Goal: Contribute content: Contribute content

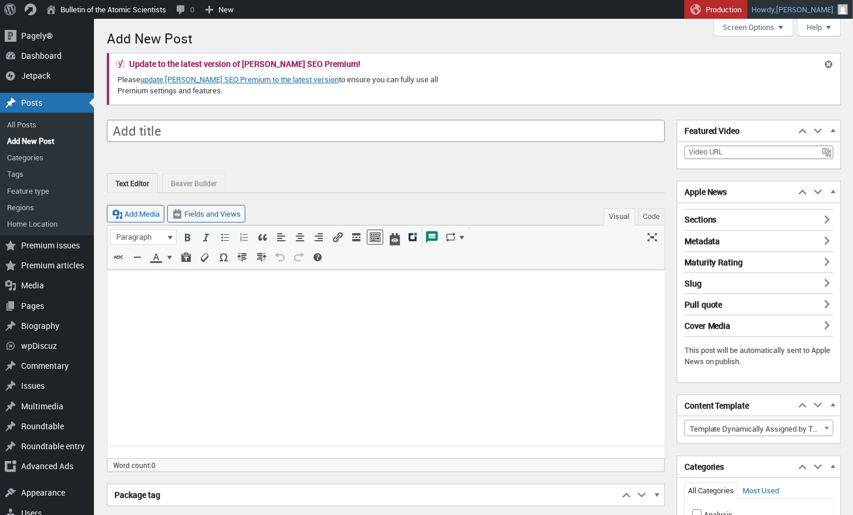
scroll to position [8, 0]
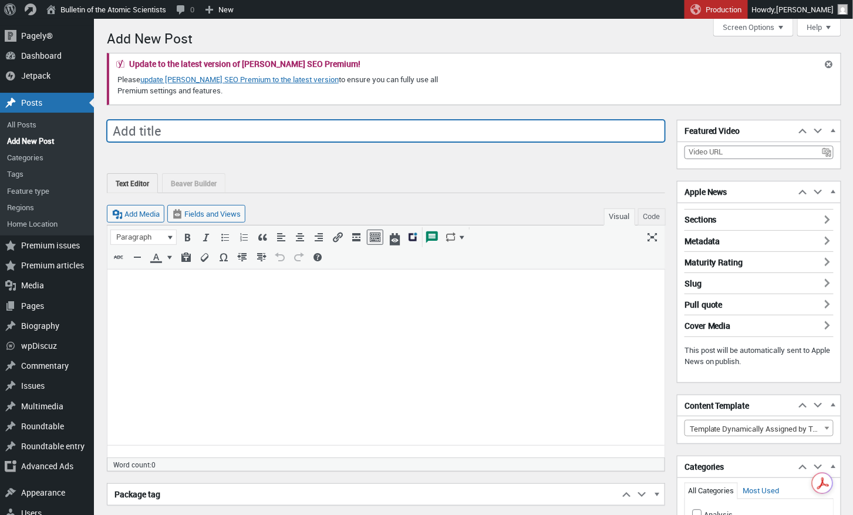
paste input "Actually, the NPT doesn’t guarantee a right to make nuclear fuel"
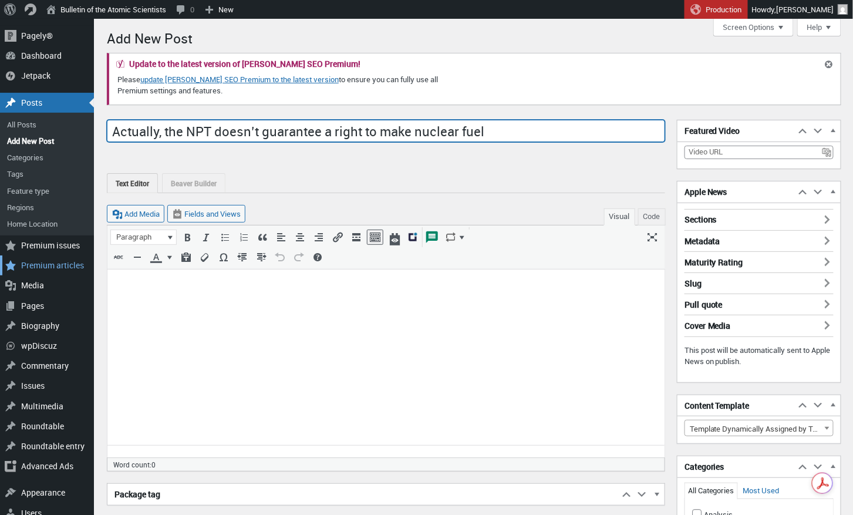
type input "Actually, the NPT doesn’t guarantee a right to make nuclear fuel"
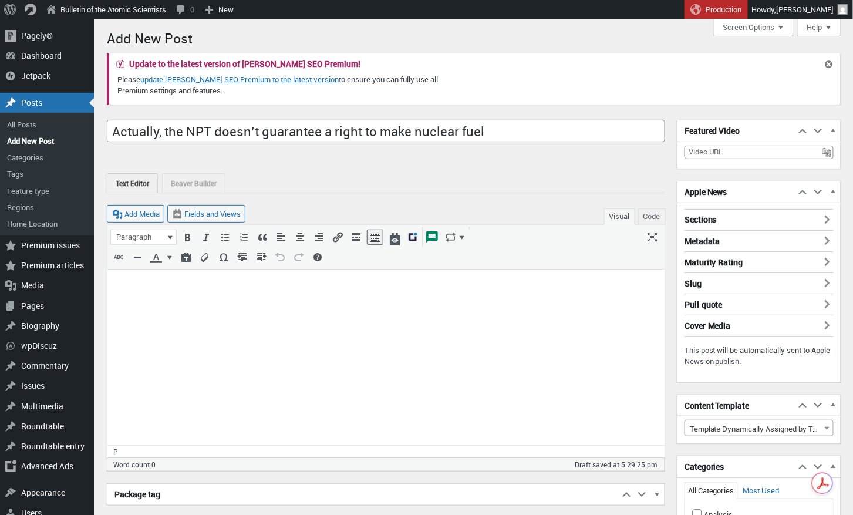
click at [128, 281] on p at bounding box center [385, 283] width 543 height 14
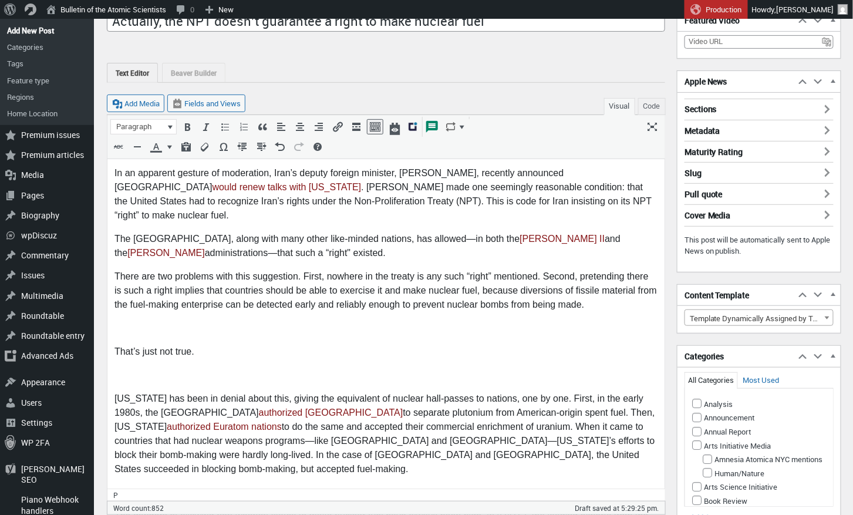
scroll to position [131, 0]
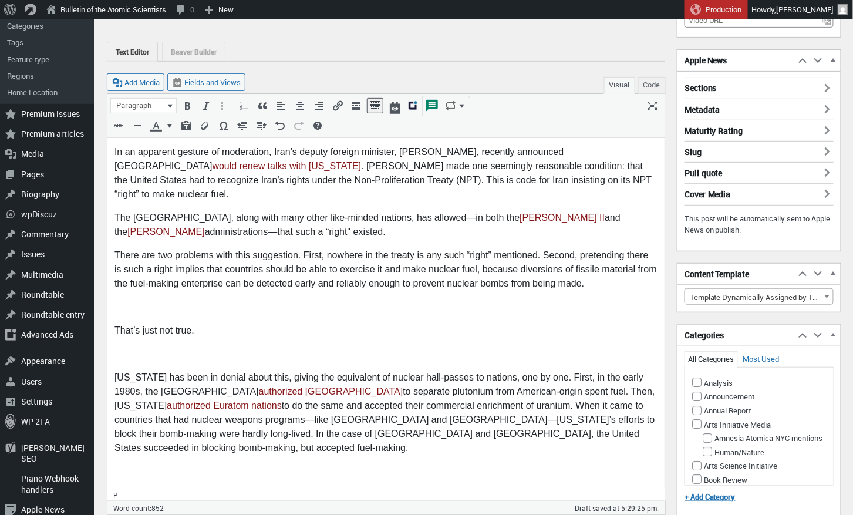
drag, startPoint x: 121, startPoint y: 291, endPoint x: 127, endPoint y: 294, distance: 6.6
click at [121, 299] on p at bounding box center [385, 306] width 543 height 14
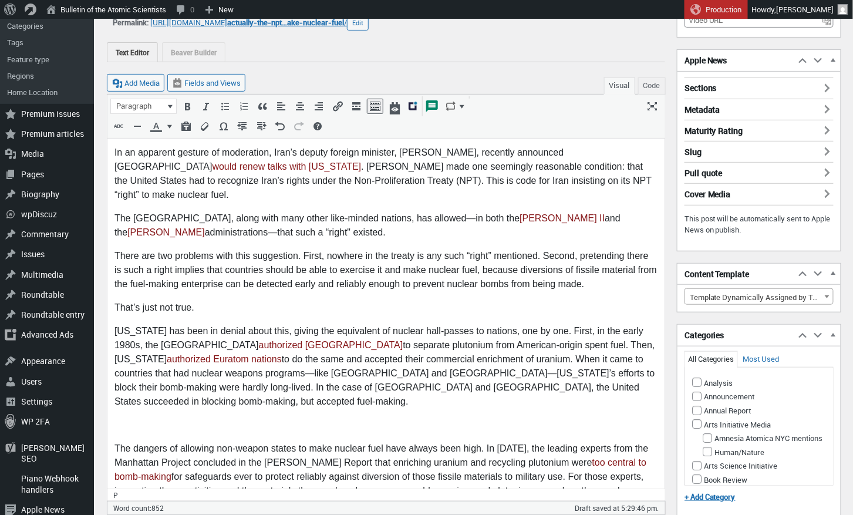
drag, startPoint x: 132, startPoint y: 395, endPoint x: 144, endPoint y: 398, distance: 12.1
click at [134, 417] on p at bounding box center [385, 424] width 543 height 14
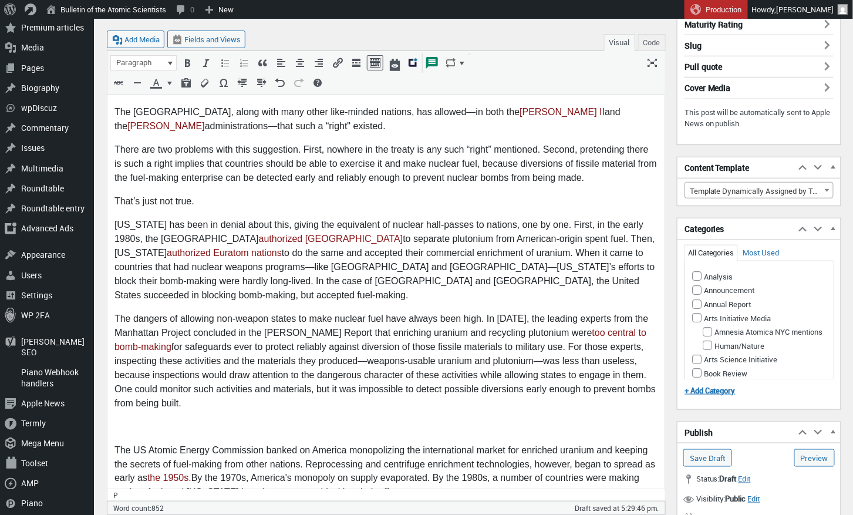
scroll to position [239, 0]
click at [150, 418] on p at bounding box center [385, 425] width 543 height 14
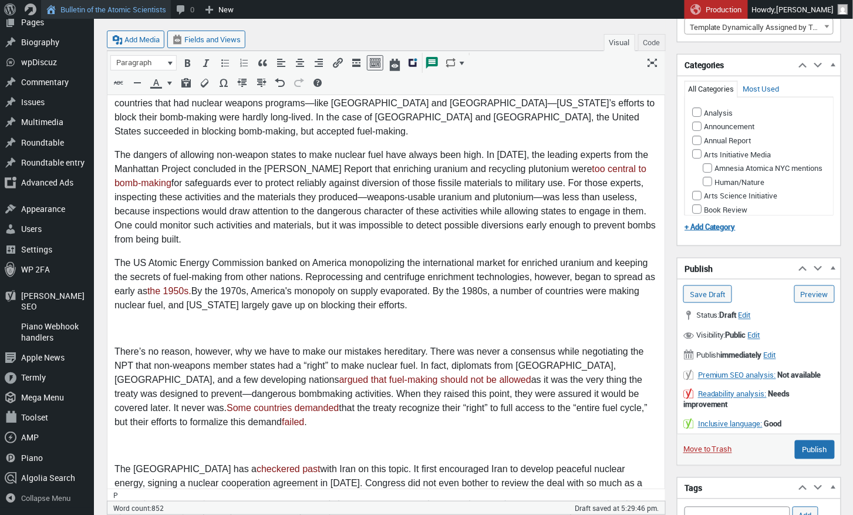
scroll to position [404, 0]
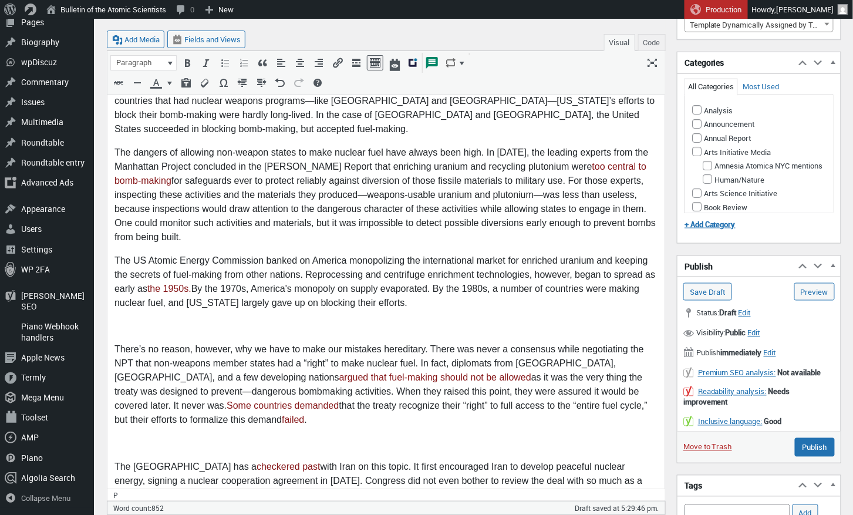
click at [127, 319] on p at bounding box center [385, 326] width 543 height 14
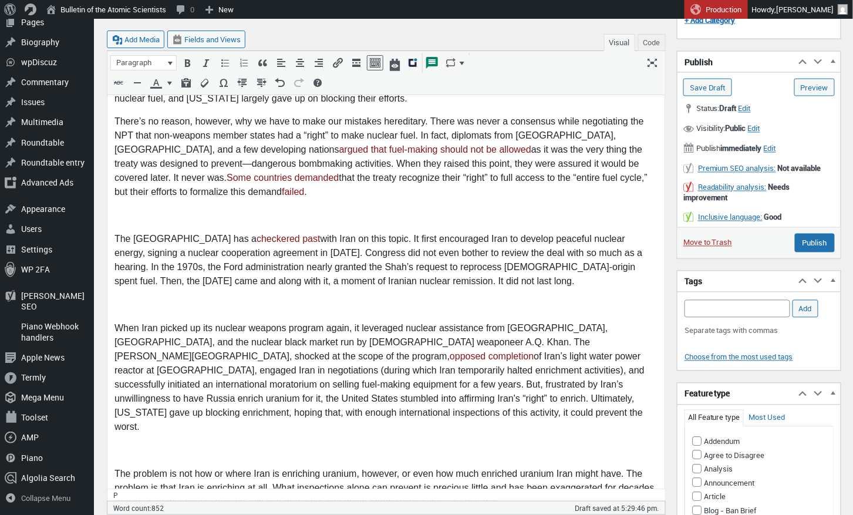
scroll to position [622, 0]
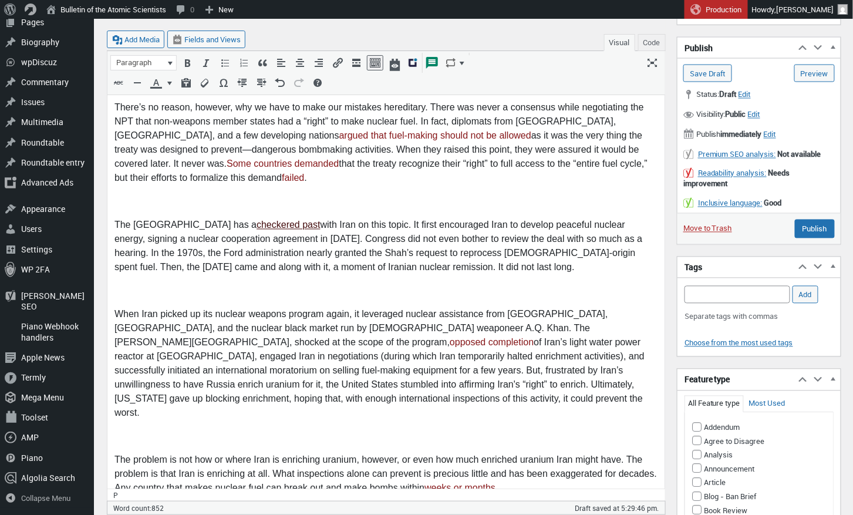
drag, startPoint x: 124, startPoint y: 177, endPoint x: 246, endPoint y: 195, distance: 123.4
click at [124, 195] on p at bounding box center [385, 202] width 543 height 14
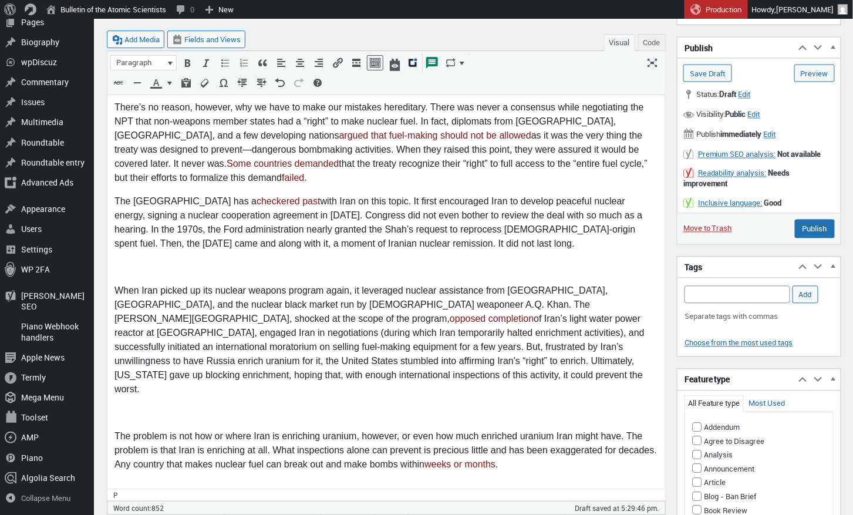
drag, startPoint x: 128, startPoint y: 245, endPoint x: 160, endPoint y: 245, distance: 32.3
click at [128, 261] on p at bounding box center [385, 268] width 543 height 14
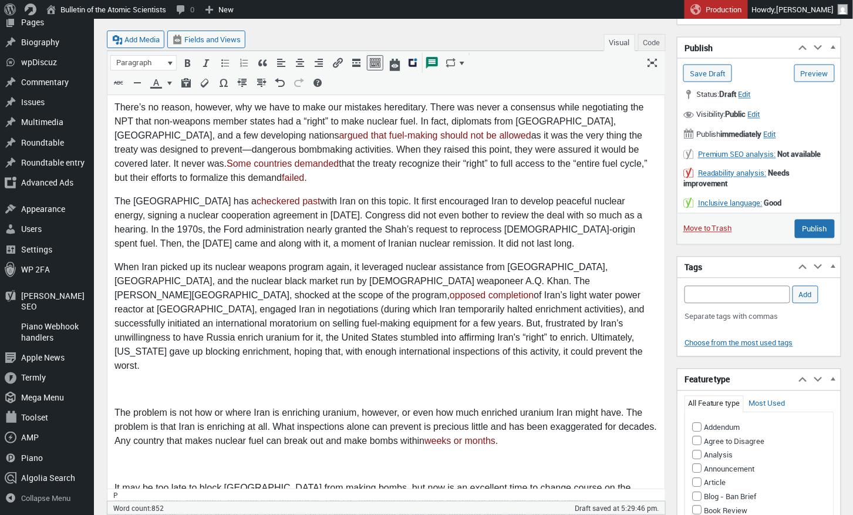
click at [147, 383] on p at bounding box center [385, 390] width 543 height 14
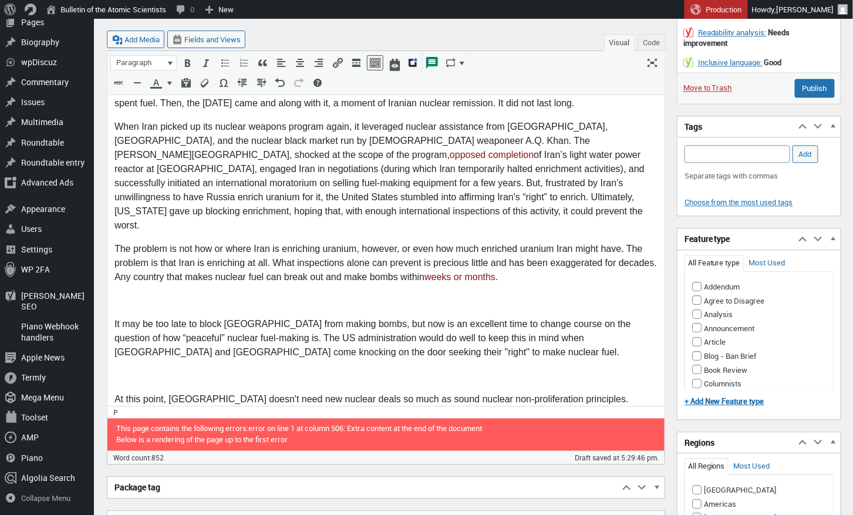
scroll to position [786, 0]
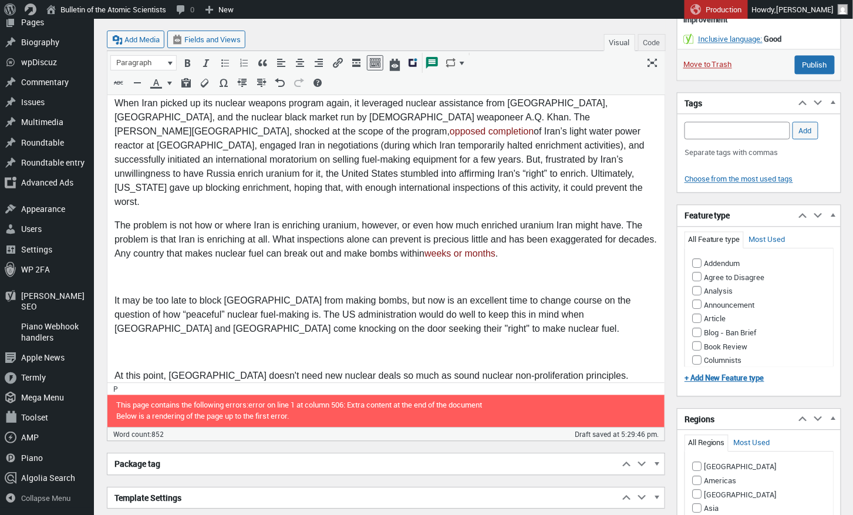
drag, startPoint x: 123, startPoint y: 242, endPoint x: 202, endPoint y: 237, distance: 80.0
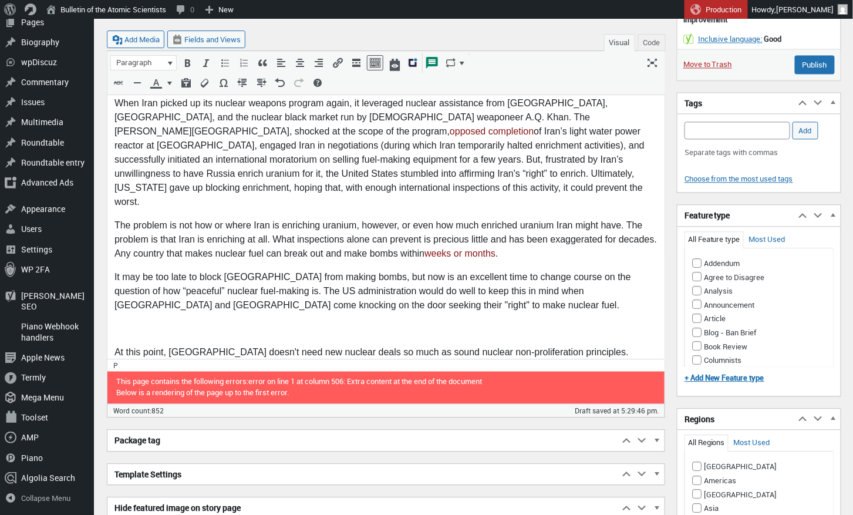
click at [137, 322] on p at bounding box center [385, 329] width 543 height 14
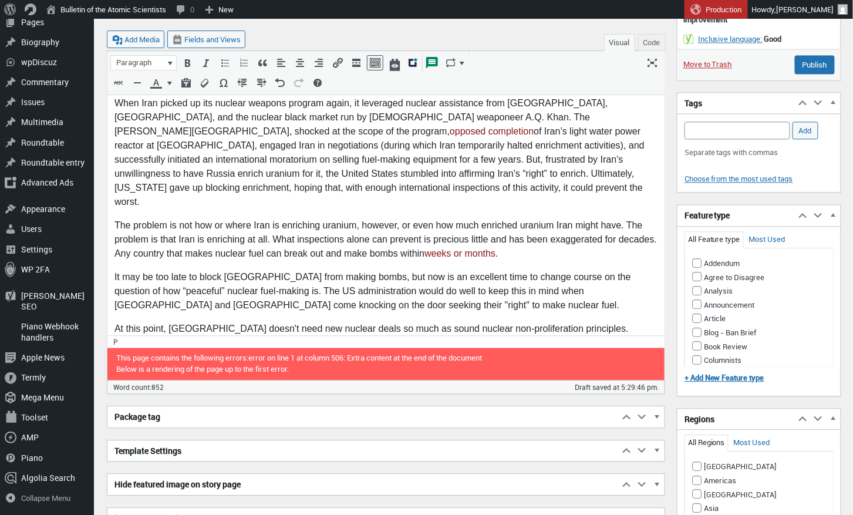
click at [145, 346] on p at bounding box center [385, 353] width 543 height 14
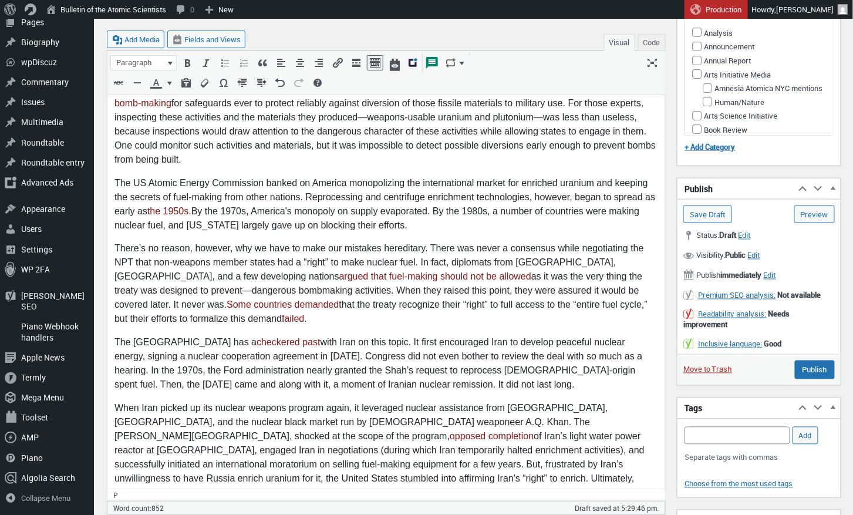
scroll to position [481, 0]
click at [722, 210] on input "Save Draft" at bounding box center [707, 214] width 49 height 18
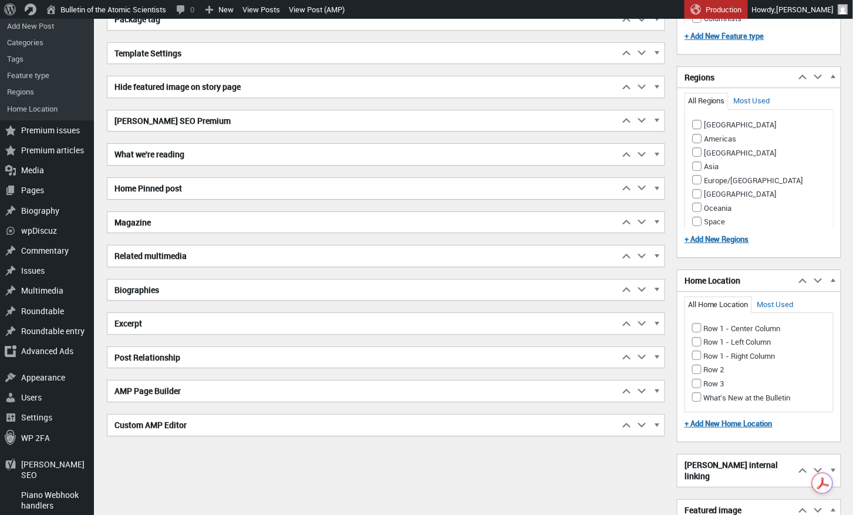
scroll to position [1193, 0]
click at [660, 287] on span "button" at bounding box center [657, 292] width 12 height 11
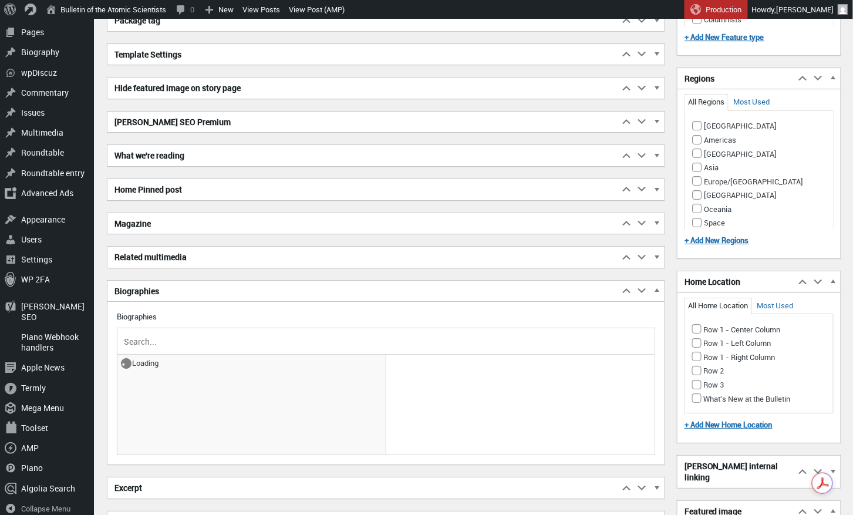
click at [178, 336] on input "text" at bounding box center [385, 341] width 529 height 18
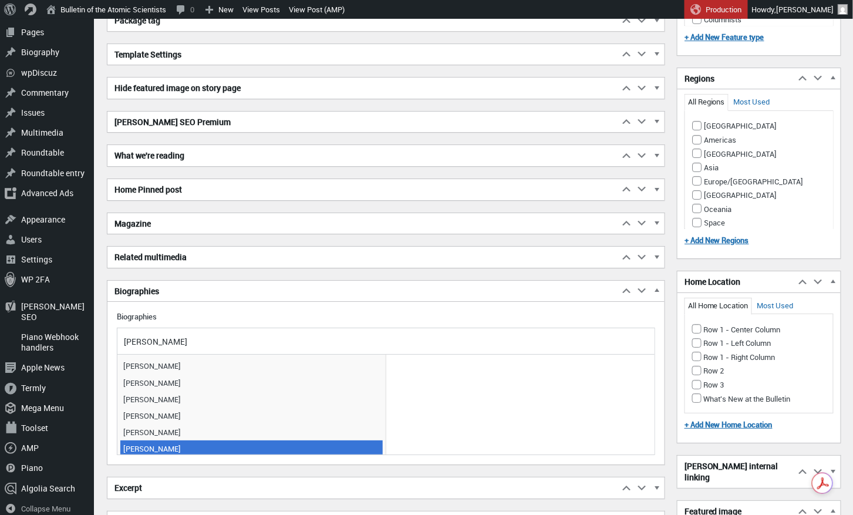
click at [151, 444] on span "Henry Sokolski" at bounding box center [251, 448] width 262 height 16
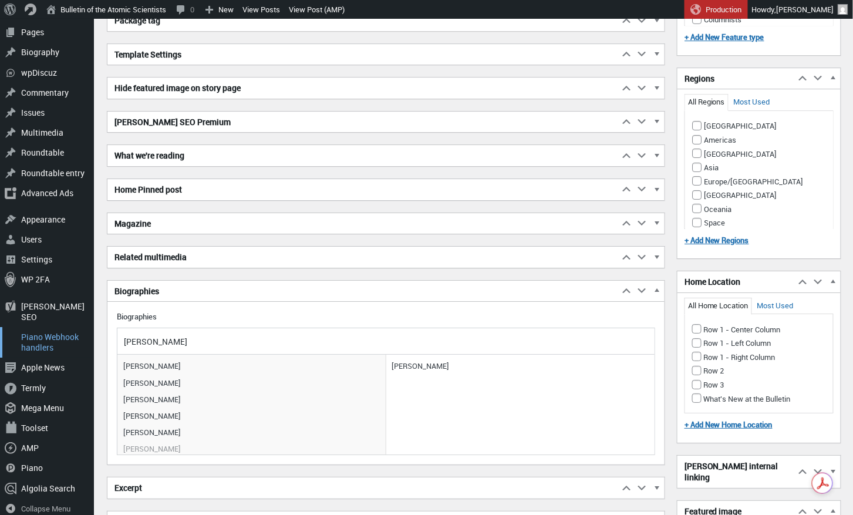
drag, startPoint x: 165, startPoint y: 333, endPoint x: 90, endPoint y: 334, distance: 75.1
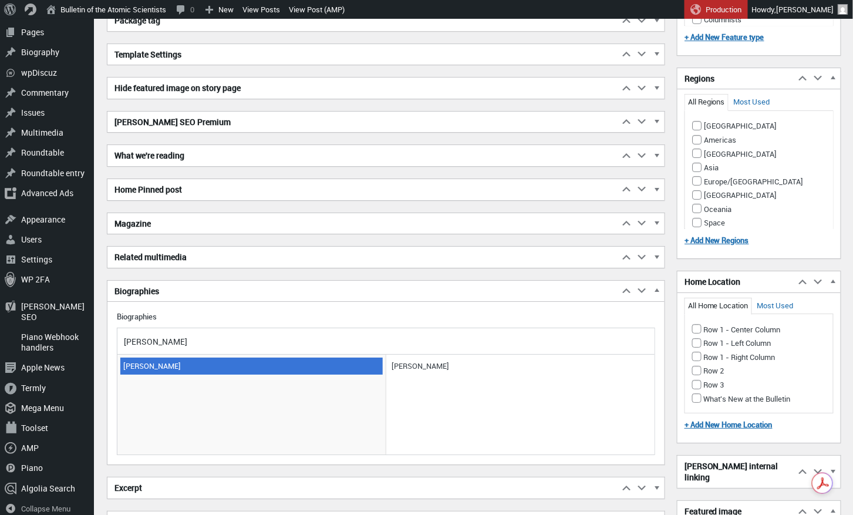
type input "Sharon Squassoni"
click at [157, 358] on span "Sharon Squassoni" at bounding box center [251, 365] width 262 height 16
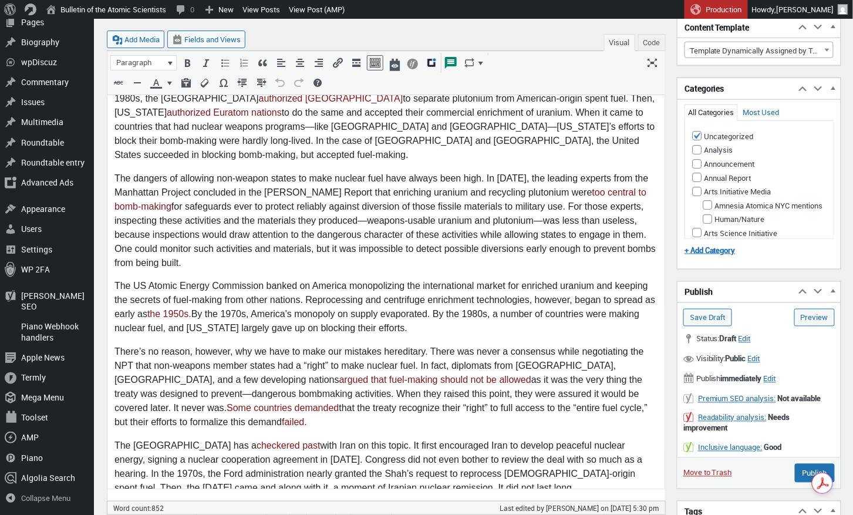
scroll to position [444, 0]
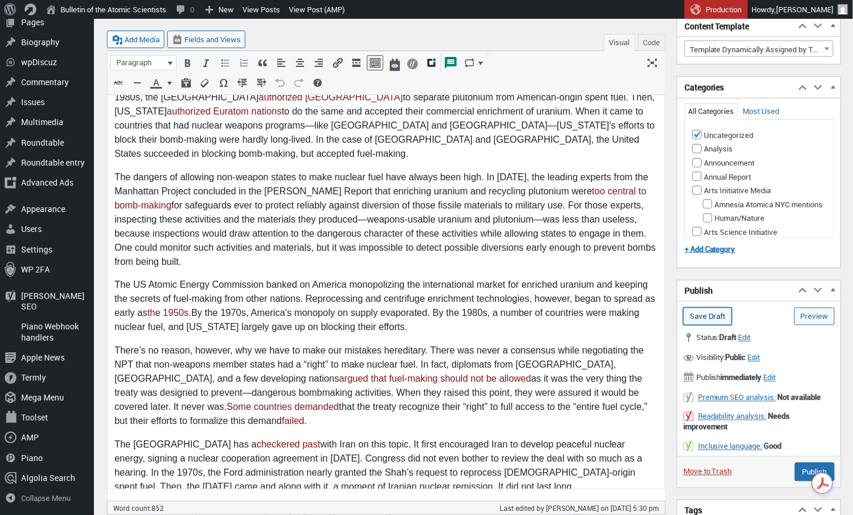
click at [710, 315] on input "Save Draft" at bounding box center [707, 317] width 49 height 18
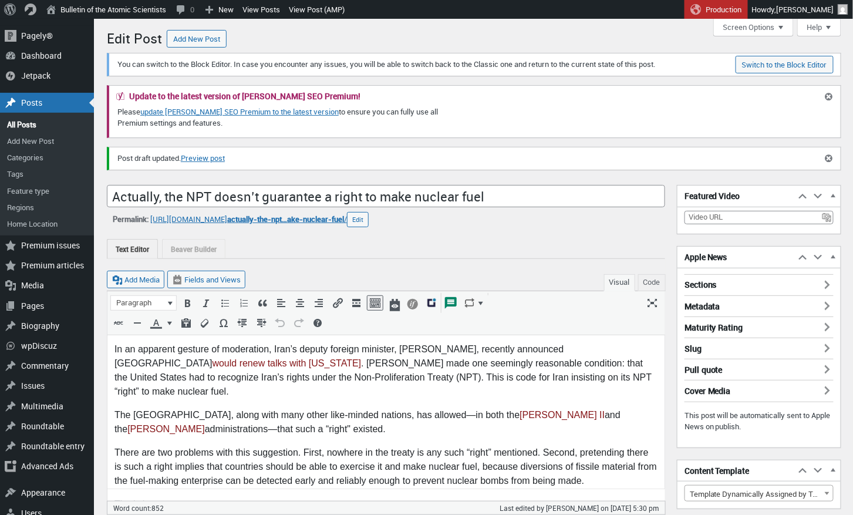
scroll to position [73, 0]
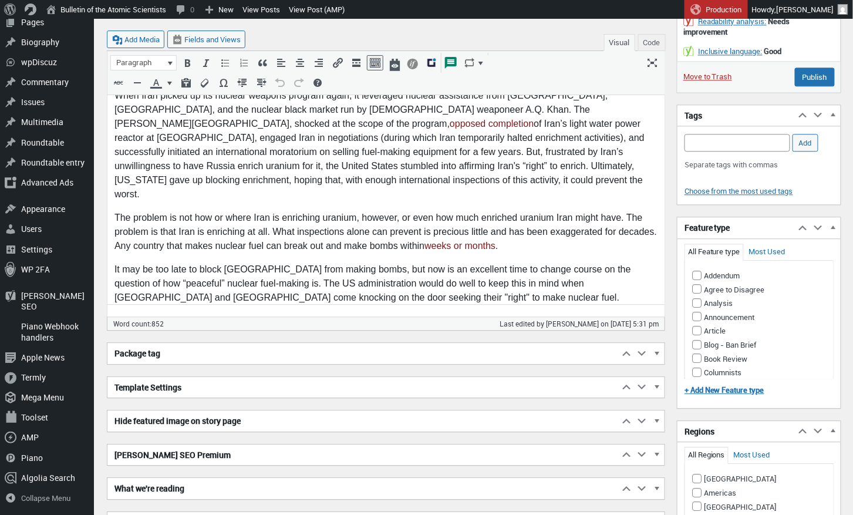
scroll to position [860, 0]
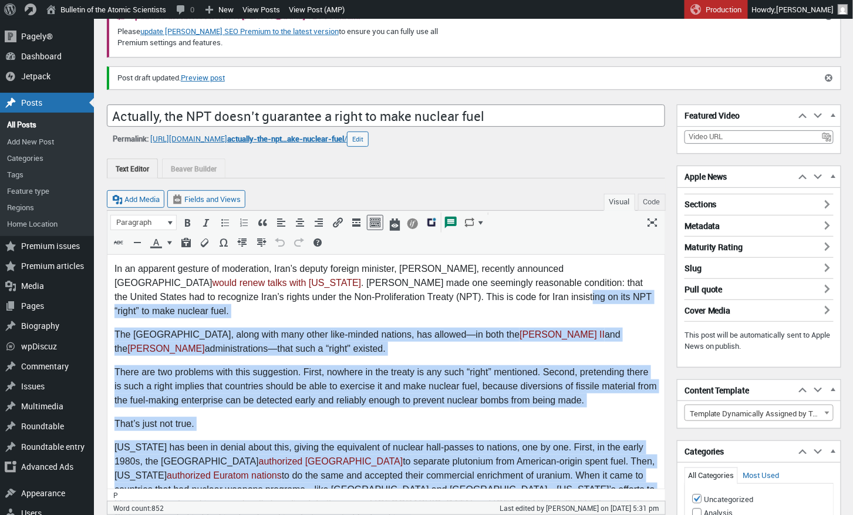
drag, startPoint x: 426, startPoint y: 1075, endPoint x: 426, endPoint y: 295, distance: 780.0
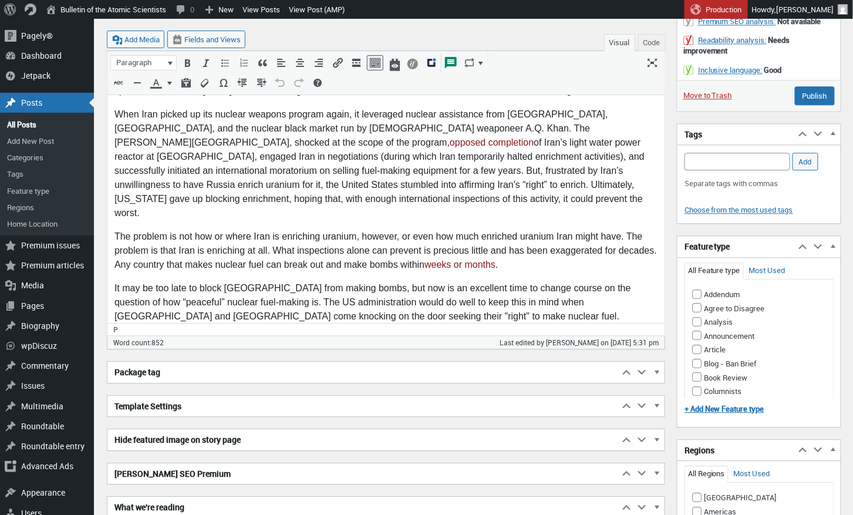
click at [630, 333] on p "At this point, [GEOGRAPHIC_DATA] doesn't need new nuclear deals so much as soun…" at bounding box center [385, 340] width 543 height 14
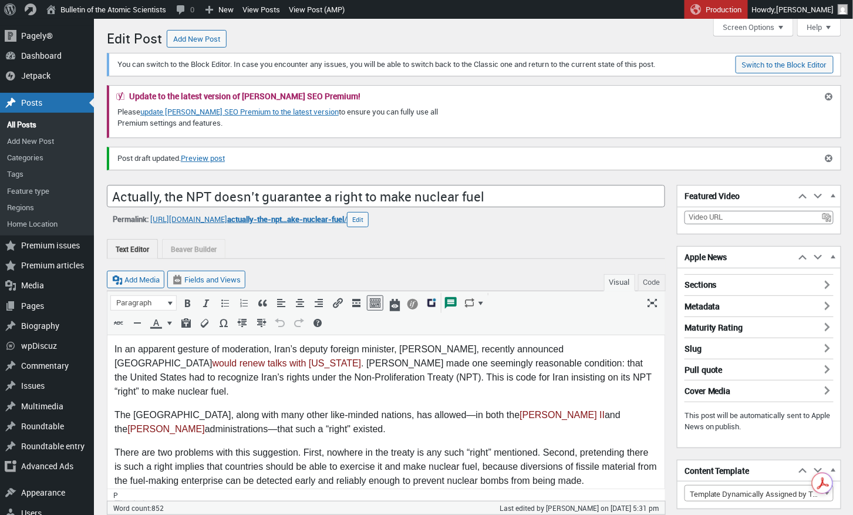
scroll to position [0, 0]
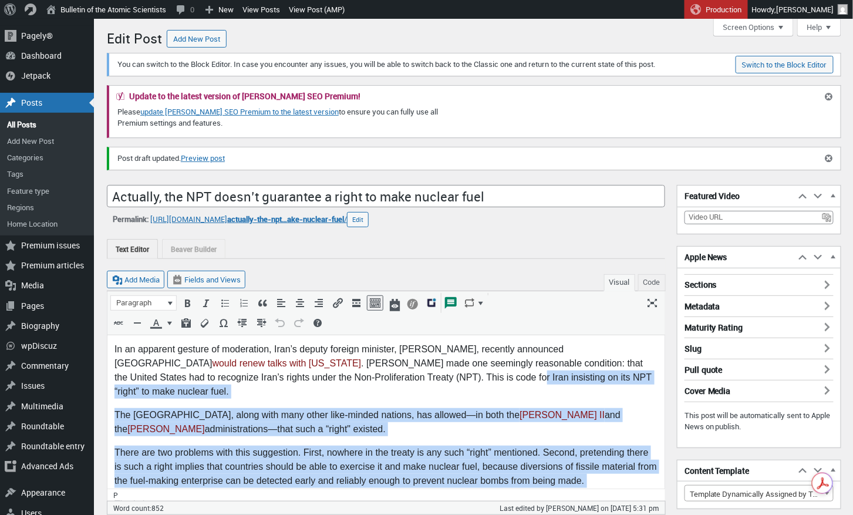
drag, startPoint x: 379, startPoint y: 378, endPoint x: 593, endPoint y: 474, distance: 234.8
copy body "Iran insisting on its NPT “right” to make nuclear fuel. The United States, alon…"
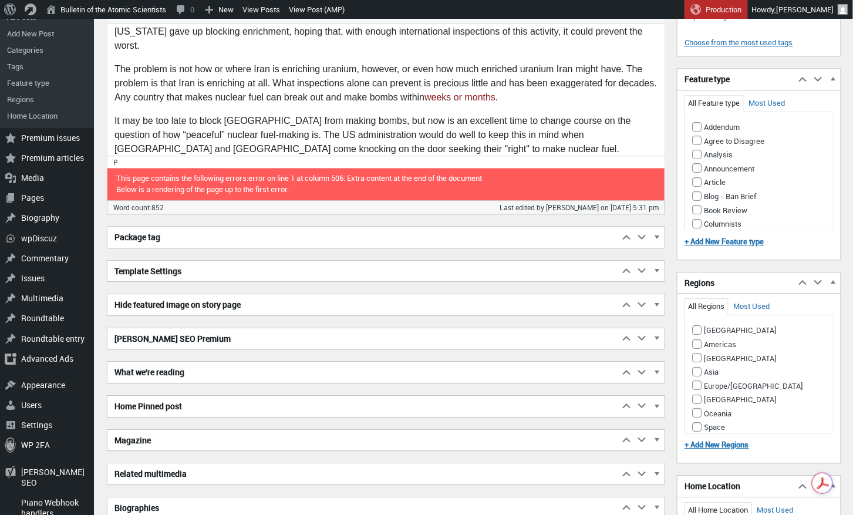
scroll to position [1007, 0]
click at [658, 336] on span "button" at bounding box center [657, 341] width 12 height 11
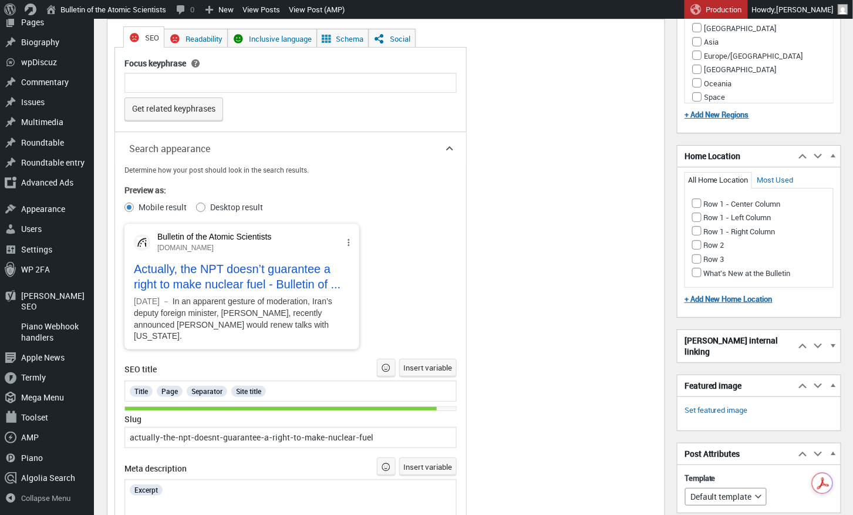
scroll to position [1381, 0]
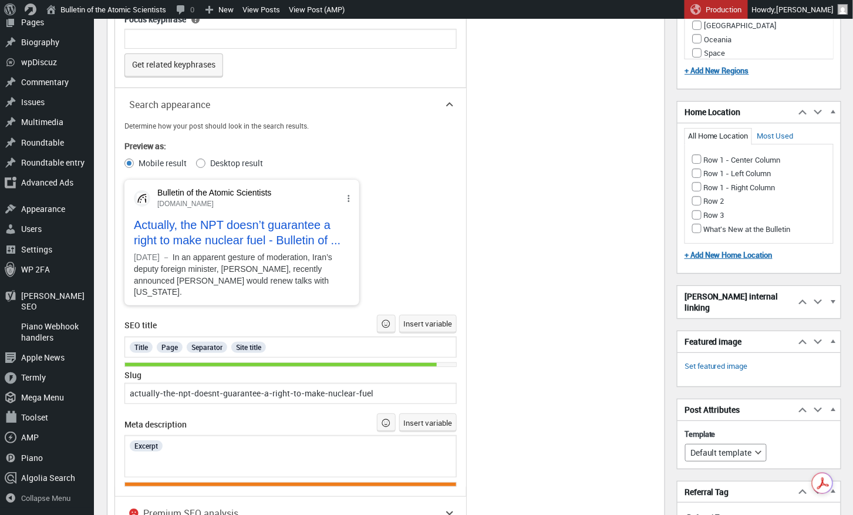
click at [210, 438] on div "Excerpt" at bounding box center [291, 445] width 325 height 15
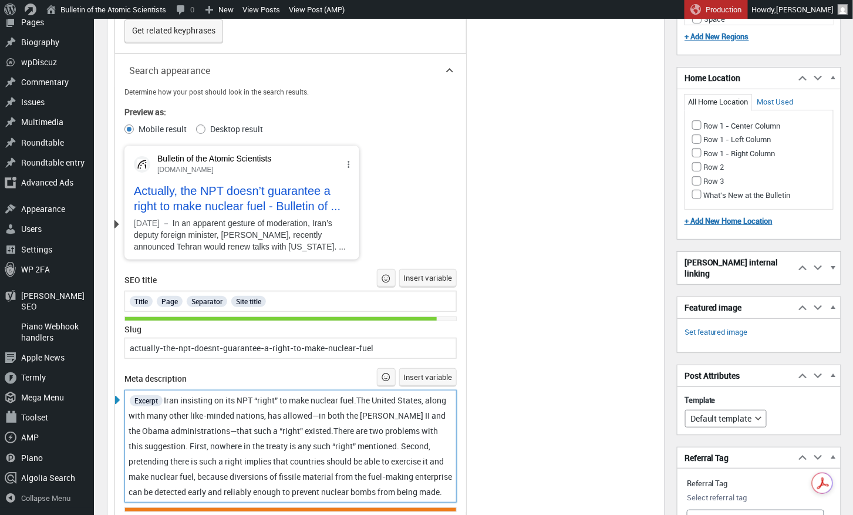
click at [184, 394] on span "Iran insisting on its NPT “right” to make nuclear fuel.The United States, along…" at bounding box center [291, 445] width 325 height 103
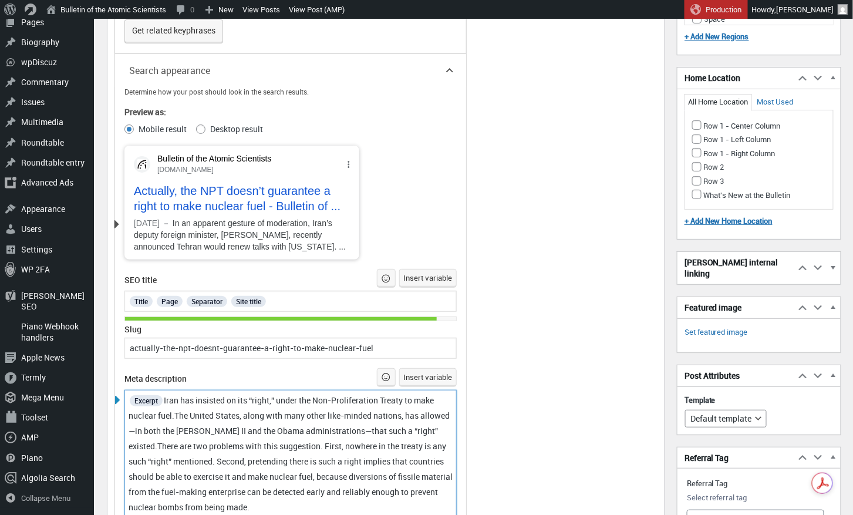
click at [174, 409] on span "Iran has insisted on its “right,” under the Non-Proliferation Treaty to make nu…" at bounding box center [292, 453] width 326 height 118
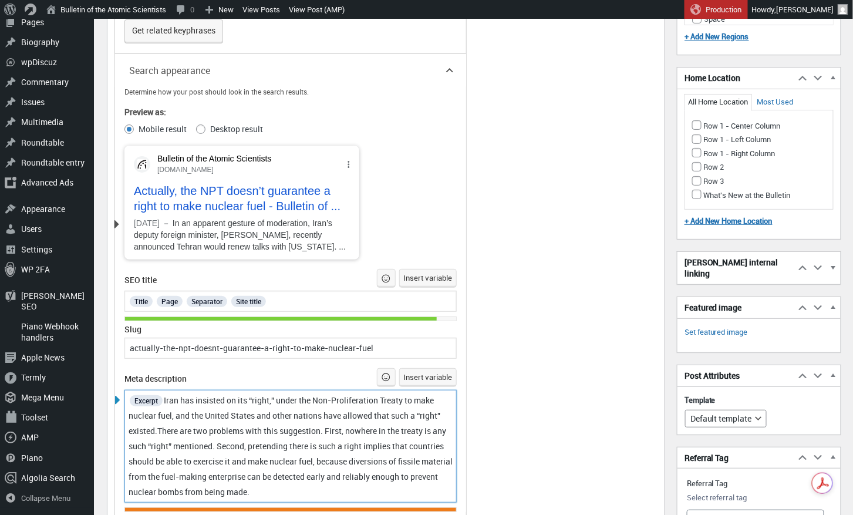
click at [154, 426] on span "Iran has insisted on its “right,” under the Non-Proliferation Treaty to make nu…" at bounding box center [292, 445] width 326 height 103
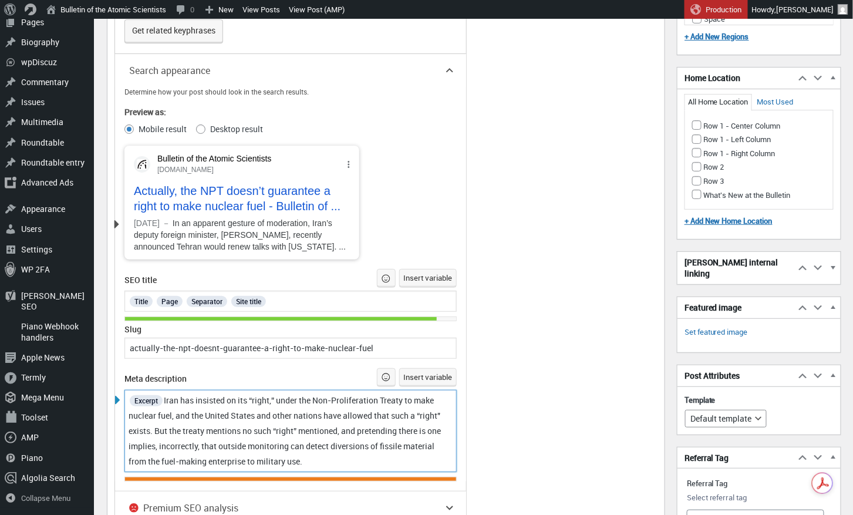
drag, startPoint x: 218, startPoint y: 440, endPoint x: 286, endPoint y: 467, distance: 73.2
click at [218, 440] on span "Iran has insisted on its “right,” under the Non-Proliferation Treaty to make nu…" at bounding box center [286, 430] width 314 height 72
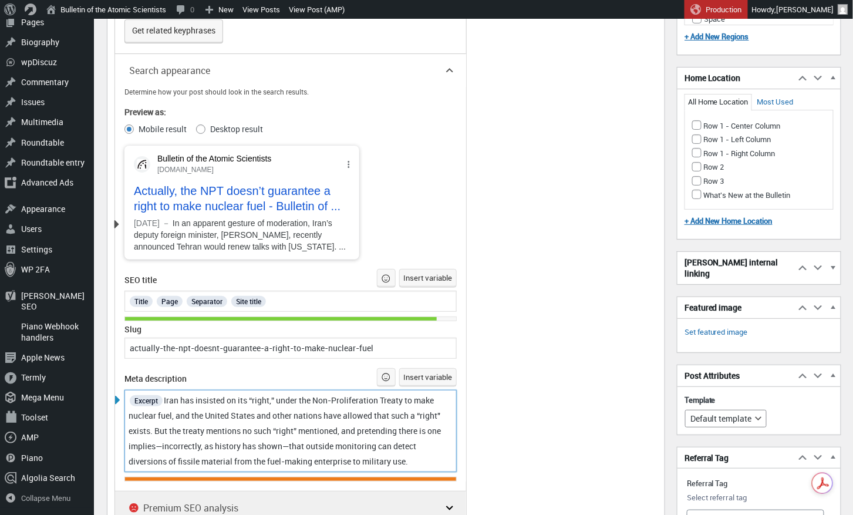
drag, startPoint x: 344, startPoint y: 426, endPoint x: 464, endPoint y: 488, distance: 134.6
click at [344, 427] on span "Iran has insisted on its “right,” under the Non-Proliferation Treaty to make nu…" at bounding box center [286, 430] width 314 height 72
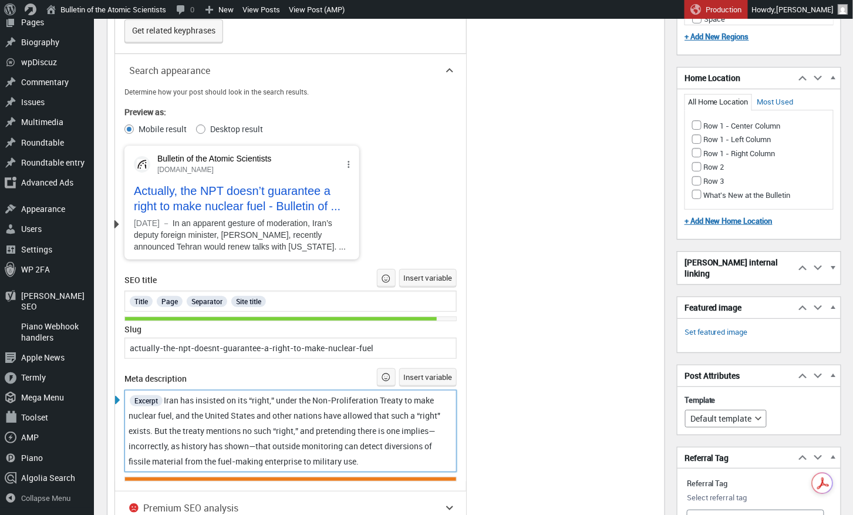
drag, startPoint x: 167, startPoint y: 394, endPoint x: 411, endPoint y: 464, distance: 253.4
click at [411, 464] on div "Excerpt Iran has insisted on its “right,” under the Non-Proliferation Treaty to…" at bounding box center [290, 431] width 332 height 82
copy span "Iran has insisted on its “right,” under the Non-Proliferation Treaty to make nu…"
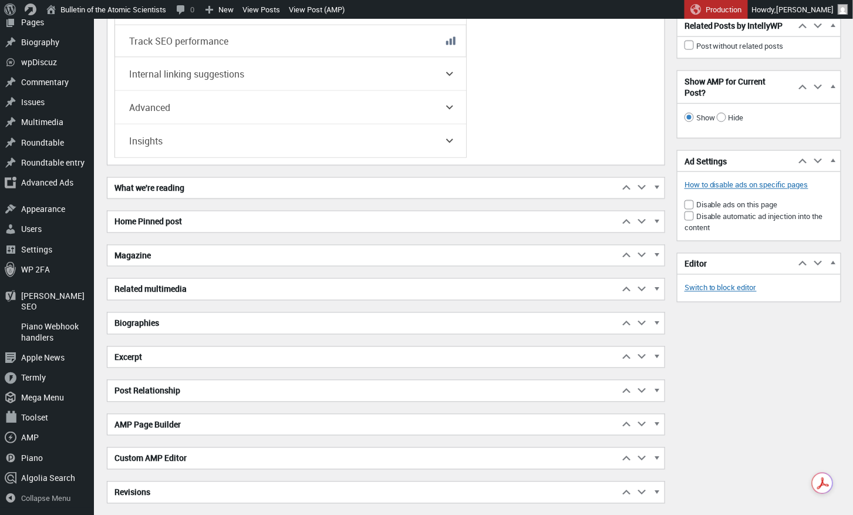
scroll to position [1950, 0]
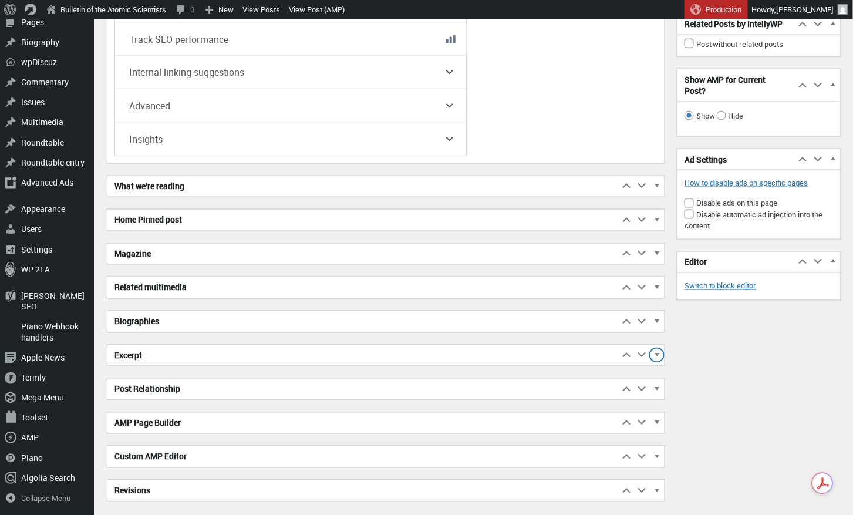
click at [658, 352] on span "button" at bounding box center [657, 357] width 12 height 11
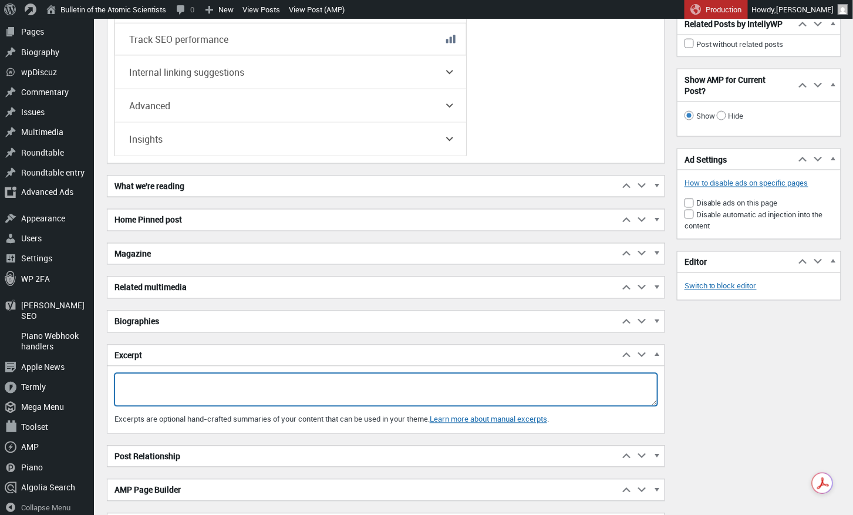
click at [190, 373] on textarea "Excerpt" at bounding box center [385, 389] width 543 height 33
paste textarea "Iran has insisted on its “right,” under the Non-Proliferation Treaty to make nu…"
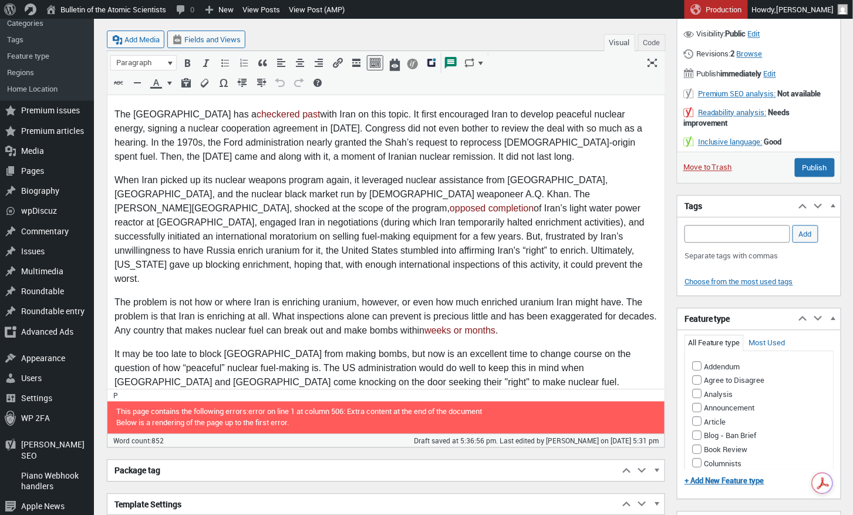
scroll to position [783, 0]
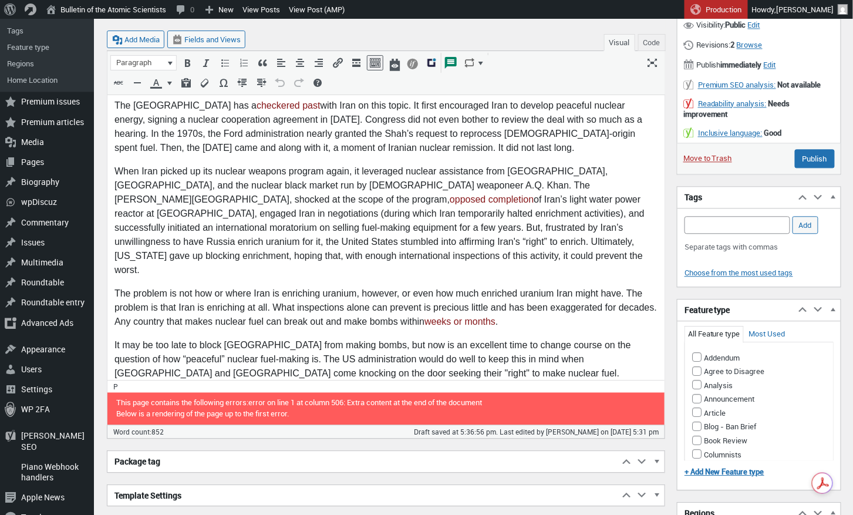
type textarea "Iran has insisted on its “right,” under the Non-Proliferation Treaty to make nu…"
click at [697, 380] on input "Analysis" at bounding box center [696, 384] width 9 height 9
checkbox input "true"
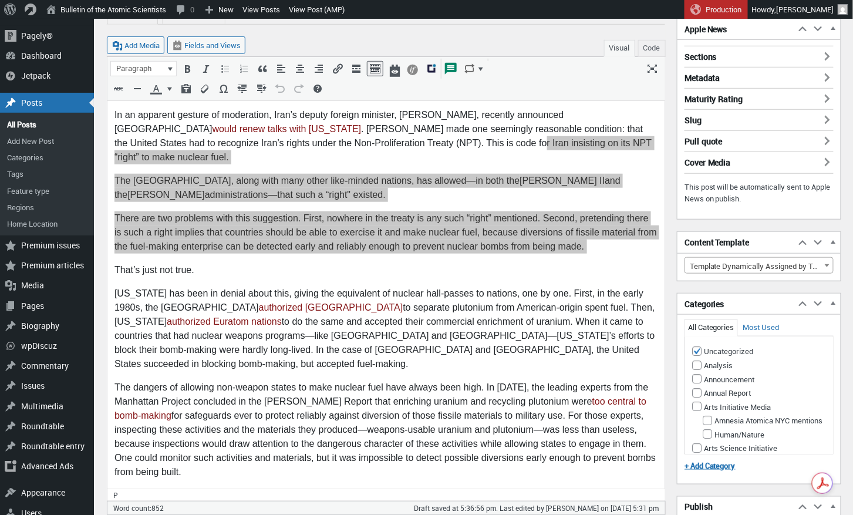
scroll to position [207, 0]
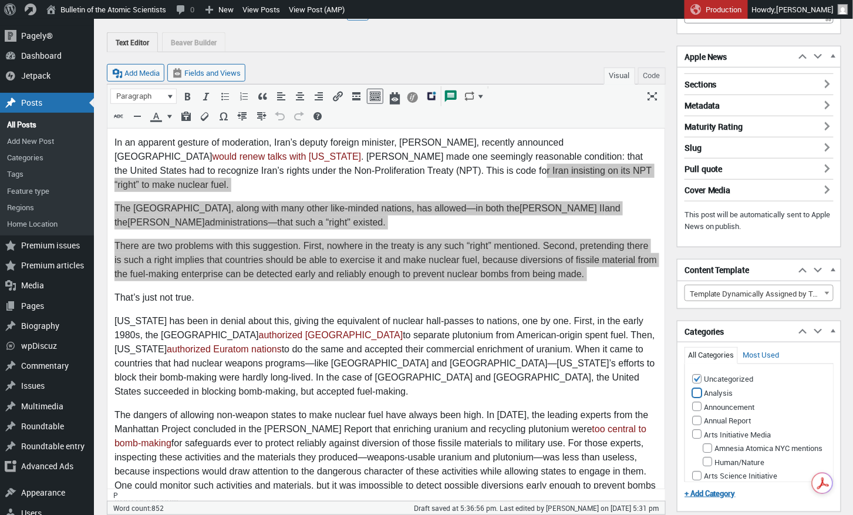
click at [693, 389] on input "Analysis" at bounding box center [696, 392] width 9 height 9
checkbox input "true"
click at [700, 374] on input "Uncategorized (Primary Category)" at bounding box center [696, 377] width 9 height 9
checkbox input "false"
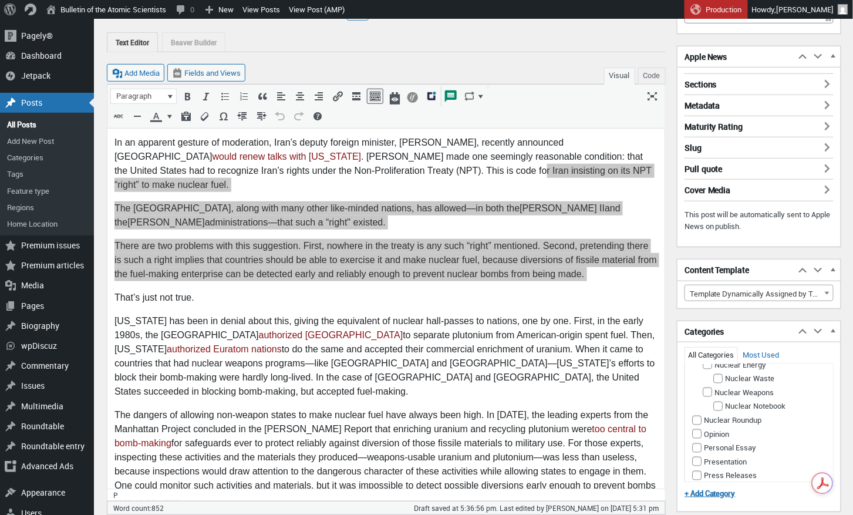
scroll to position [759, 0]
click at [698, 343] on input "Nuclear Risk" at bounding box center [696, 338] width 9 height 9
checkbox input "true"
click at [709, 311] on input "Nuclear Weapons" at bounding box center [706, 306] width 9 height 9
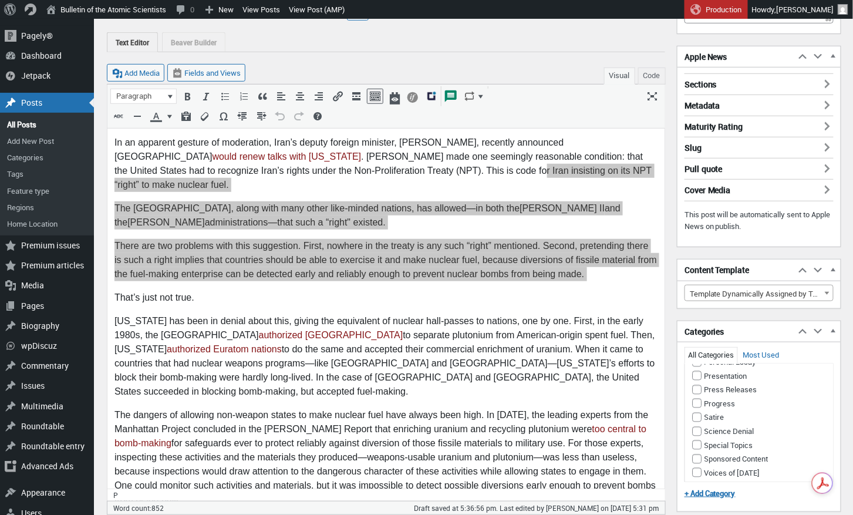
checkbox input "true"
click at [800, 312] on button "Make primary" at bounding box center [802, 307] width 47 height 11
click at [707, 285] on input "Nuclear Energy" at bounding box center [706, 279] width 9 height 9
checkbox input "true"
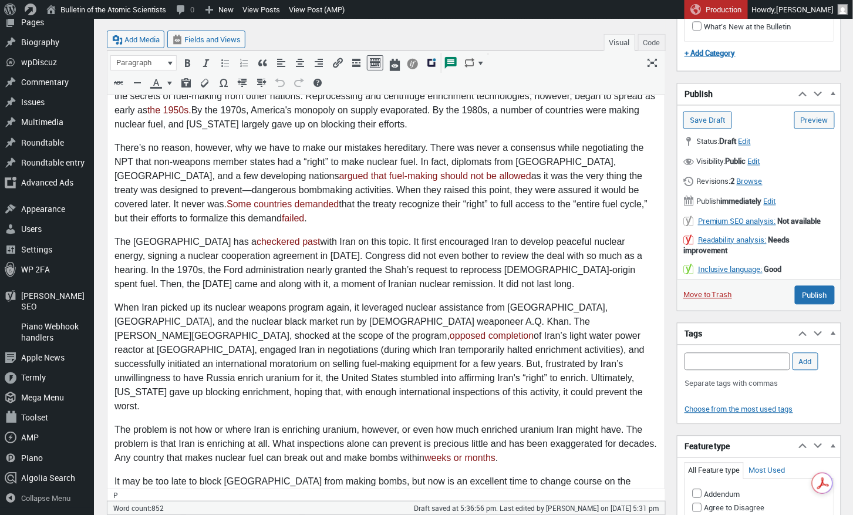
scroll to position [663, 0]
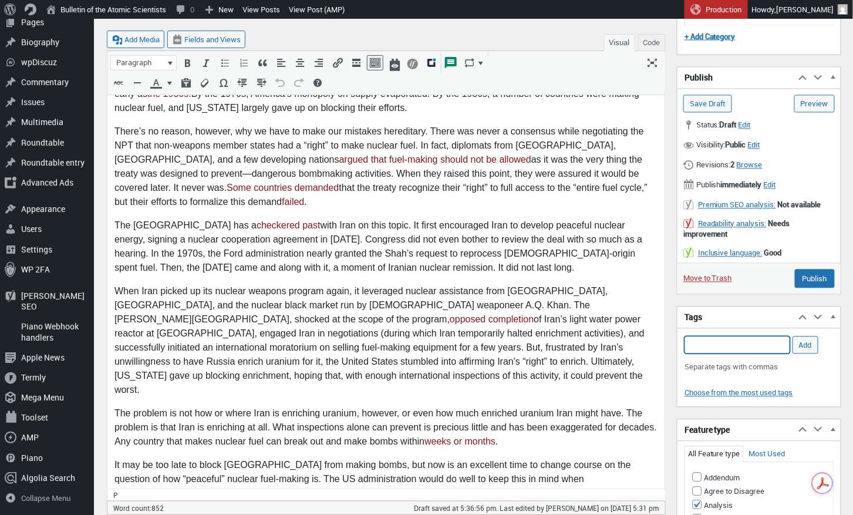
click at [721, 339] on input "Add Tag" at bounding box center [737, 345] width 106 height 18
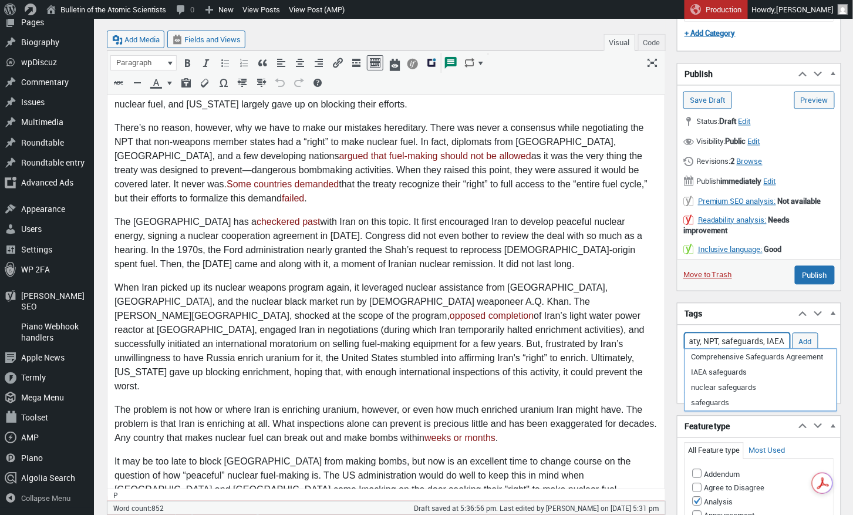
scroll to position [0, 183]
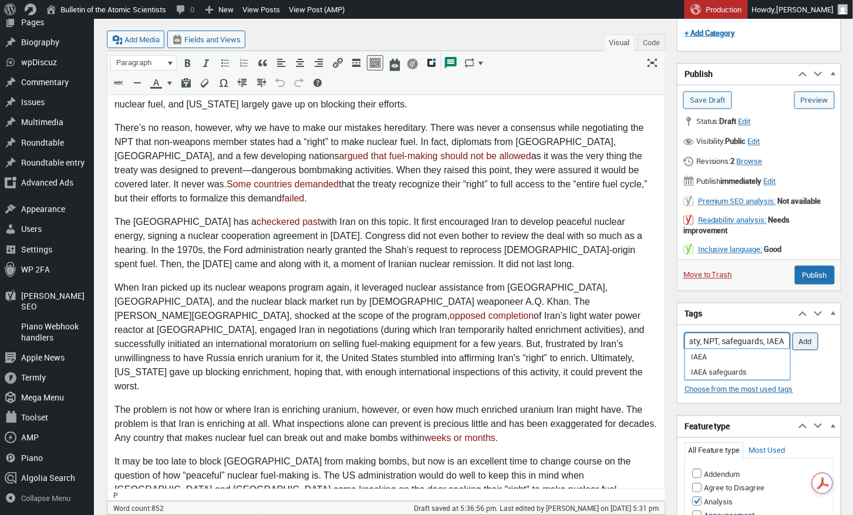
type input "Iran, uranium enrichment, Non-Proliferation Treaty, NPT, safeguards, IAEA"
click at [812, 340] on input "Add" at bounding box center [805, 342] width 26 height 18
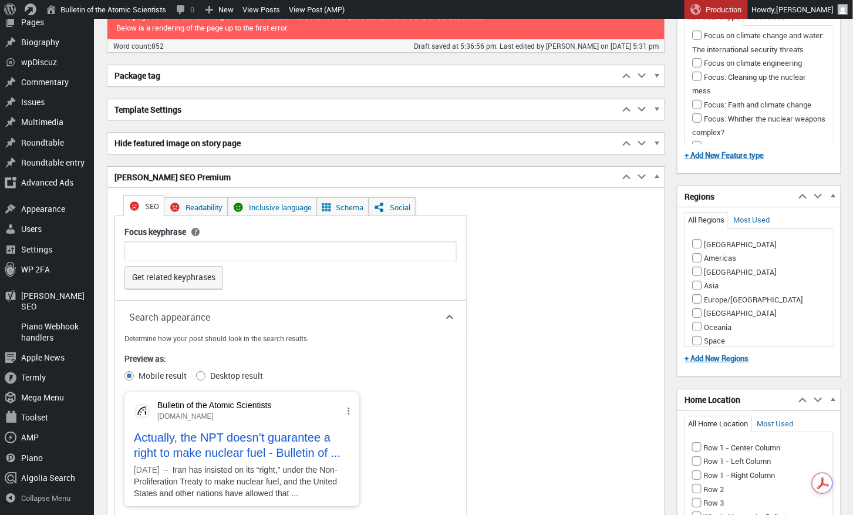
scroll to position [1170, 0]
click at [697, 252] on input "Americas" at bounding box center [696, 256] width 9 height 9
checkbox input "true"
click at [699, 308] on input "[GEOGRAPHIC_DATA]" at bounding box center [696, 312] width 9 height 9
checkbox input "true"
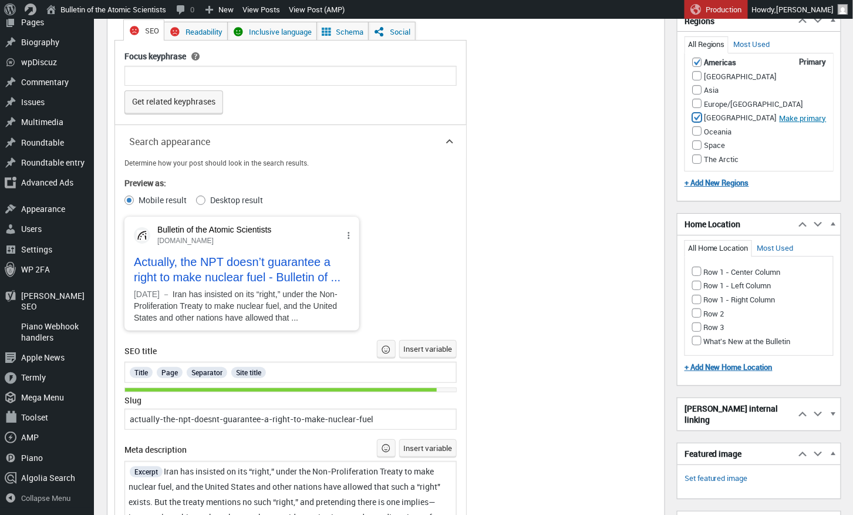
scroll to position [1346, 0]
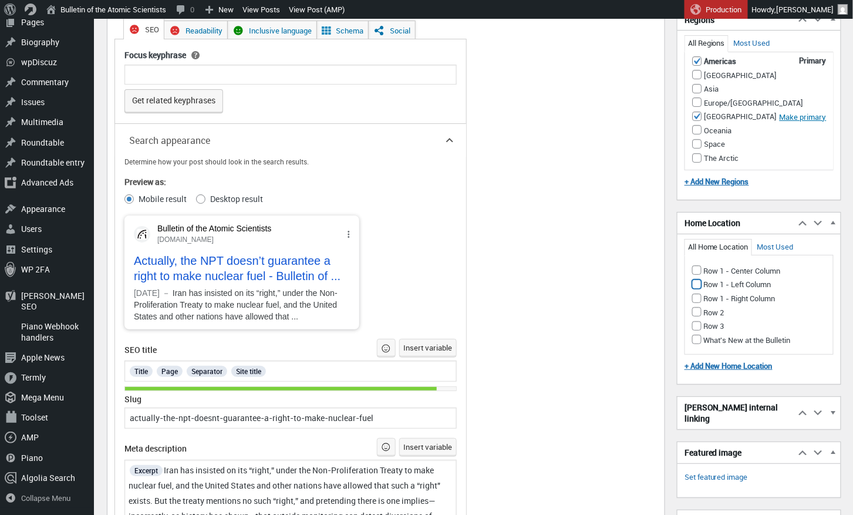
click at [696, 279] on input "Row 1 - Left Column" at bounding box center [696, 283] width 9 height 9
checkbox input "true"
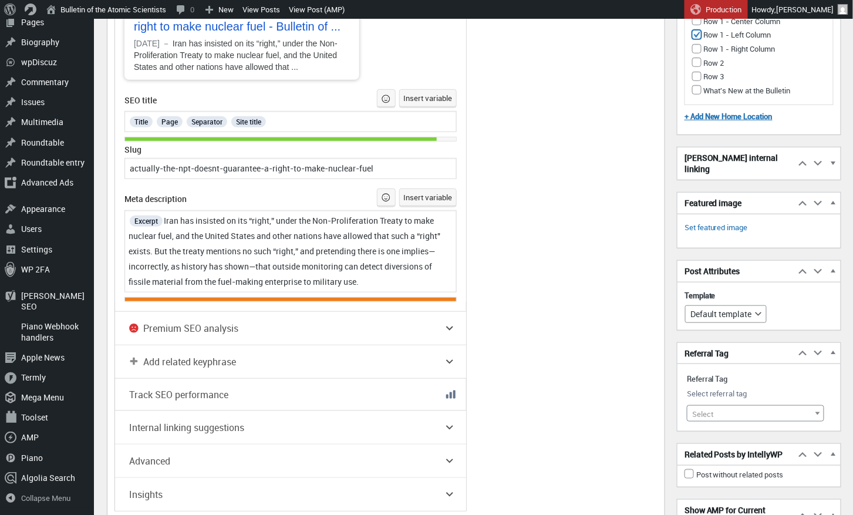
scroll to position [1603, 0]
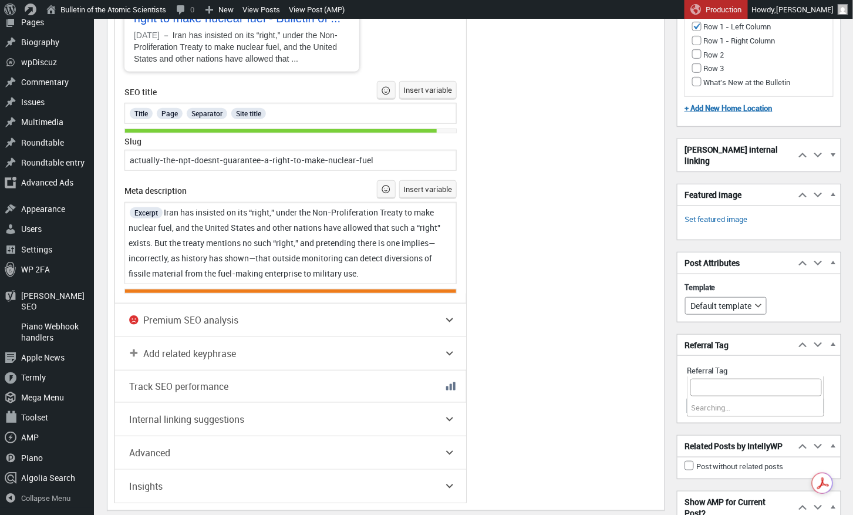
click at [816, 404] on b at bounding box center [817, 405] width 5 height 3
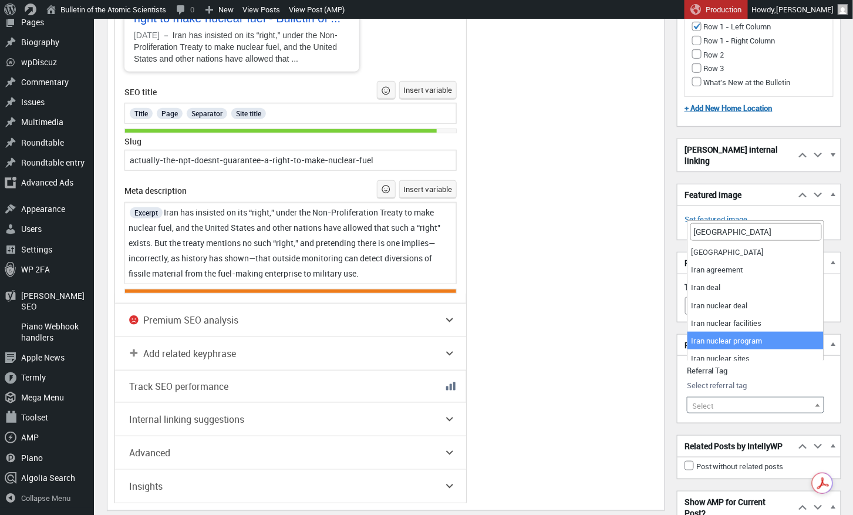
type input "[GEOGRAPHIC_DATA]"
select select "21531"
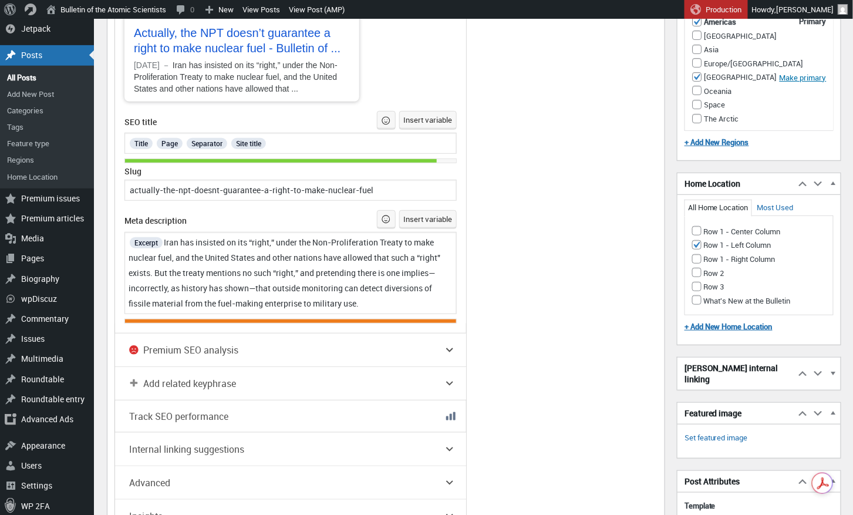
scroll to position [1574, 0]
click at [721, 431] on link "Set featured image" at bounding box center [715, 437] width 63 height 12
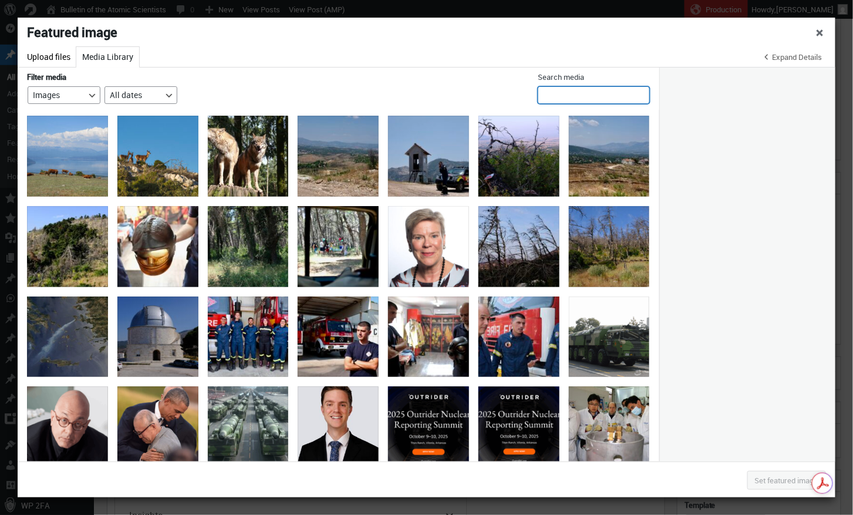
click at [592, 93] on input "Search media" at bounding box center [594, 95] width 112 height 18
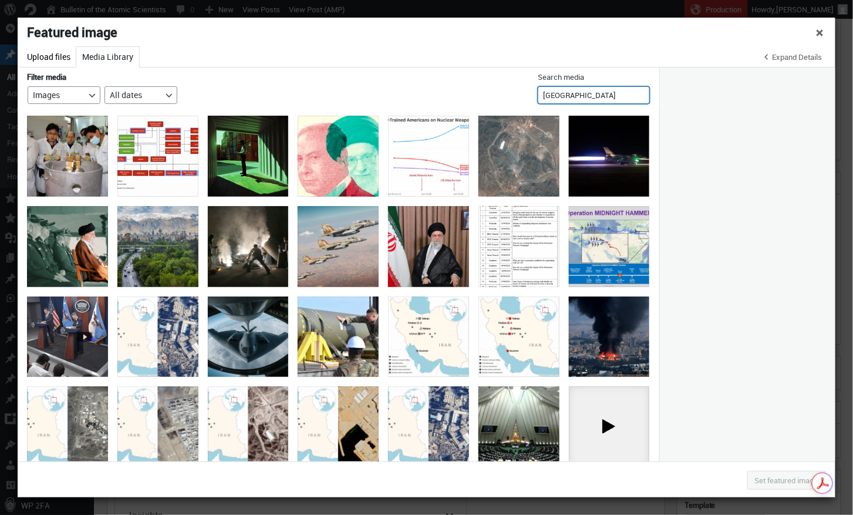
type input "iran"
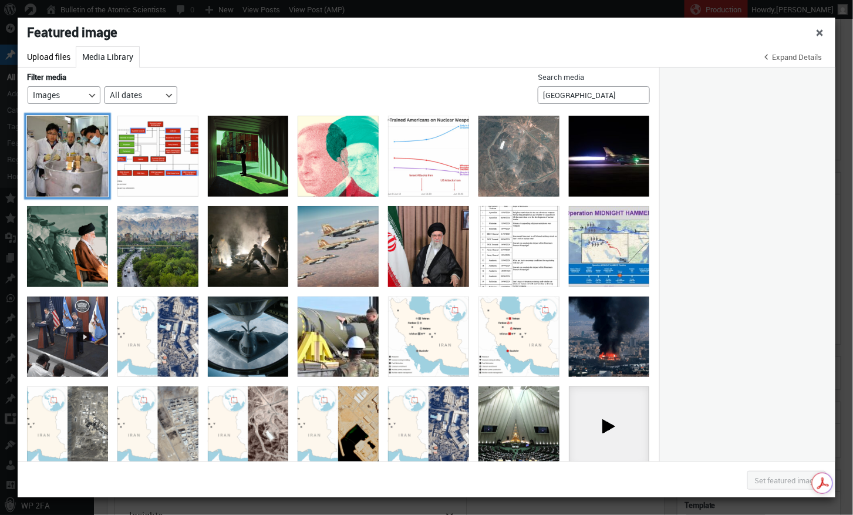
click at [62, 165] on div at bounding box center [67, 156] width 81 height 81
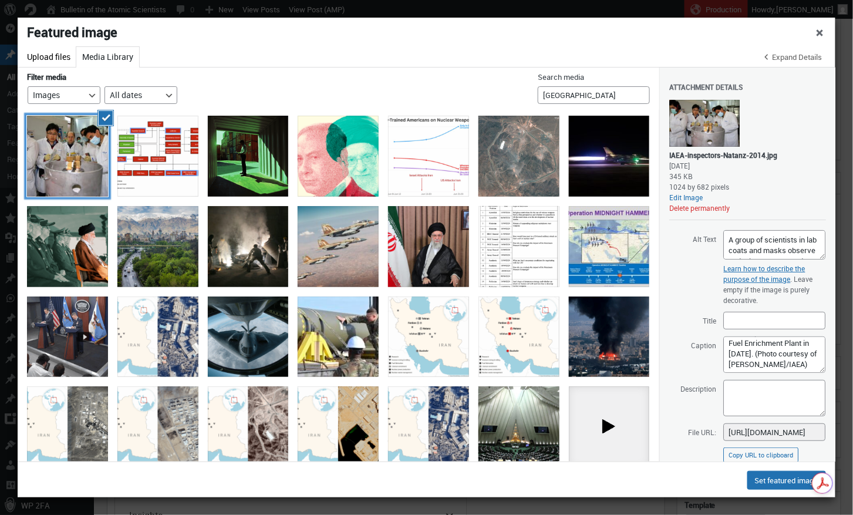
scroll to position [77, 0]
click at [170, 153] on div at bounding box center [157, 156] width 81 height 81
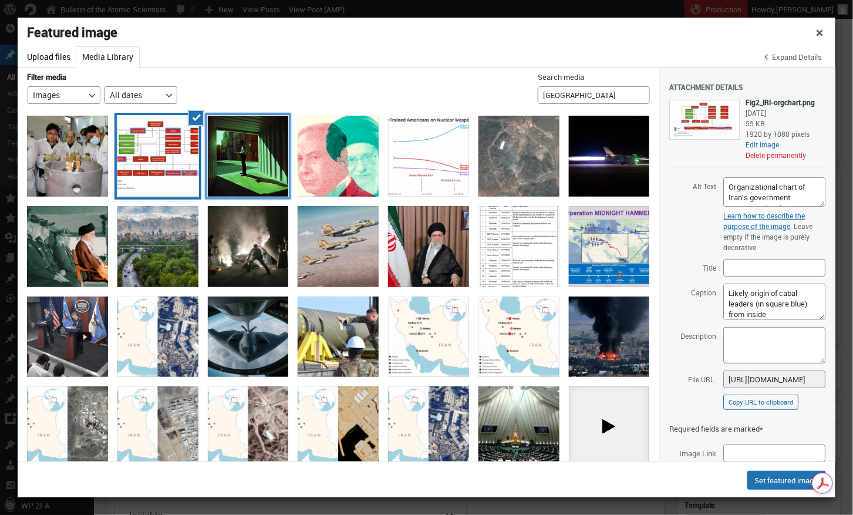
click at [248, 158] on div at bounding box center [248, 156] width 81 height 81
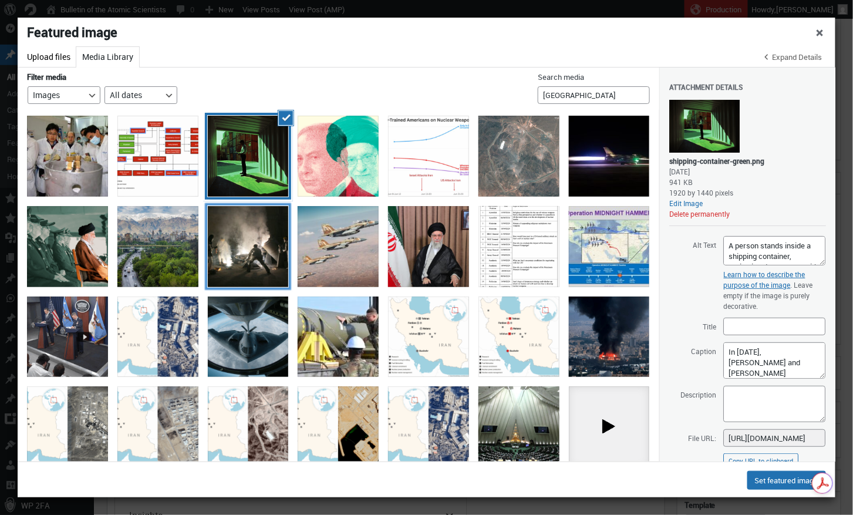
click at [232, 258] on div at bounding box center [248, 246] width 81 height 81
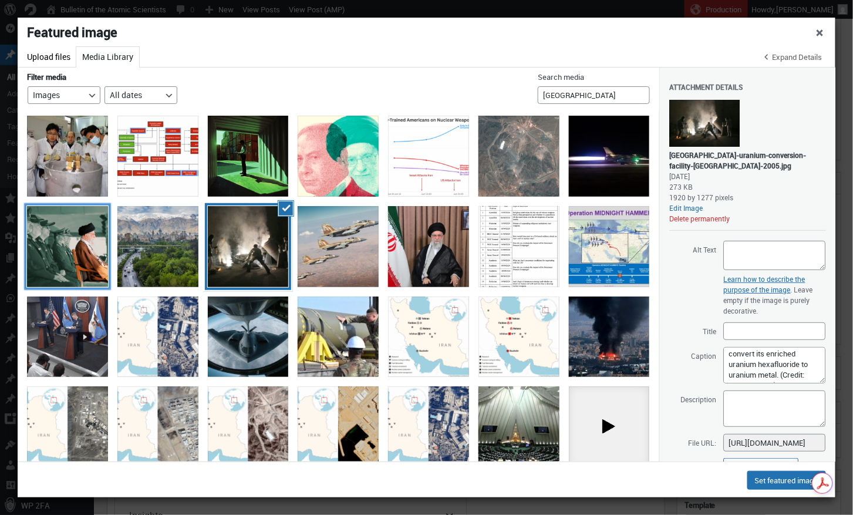
click at [66, 261] on div at bounding box center [67, 246] width 81 height 81
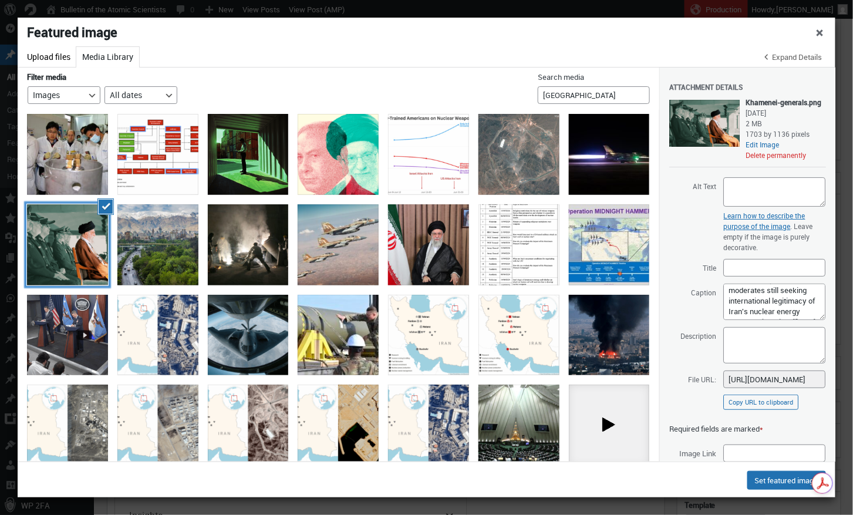
scroll to position [130, 0]
click at [140, 266] on div "View of Modares highway and Alborz mountain range in Tehran, Iran" at bounding box center [157, 244] width 81 height 81
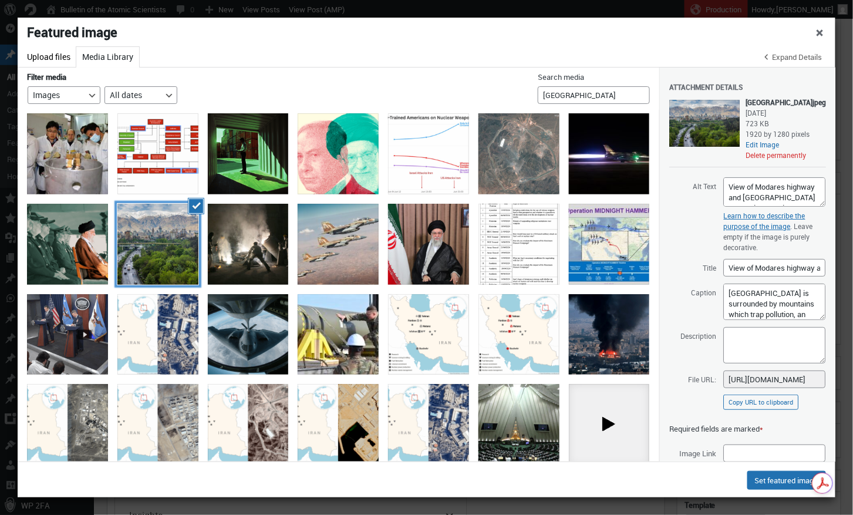
scroll to position [0, 0]
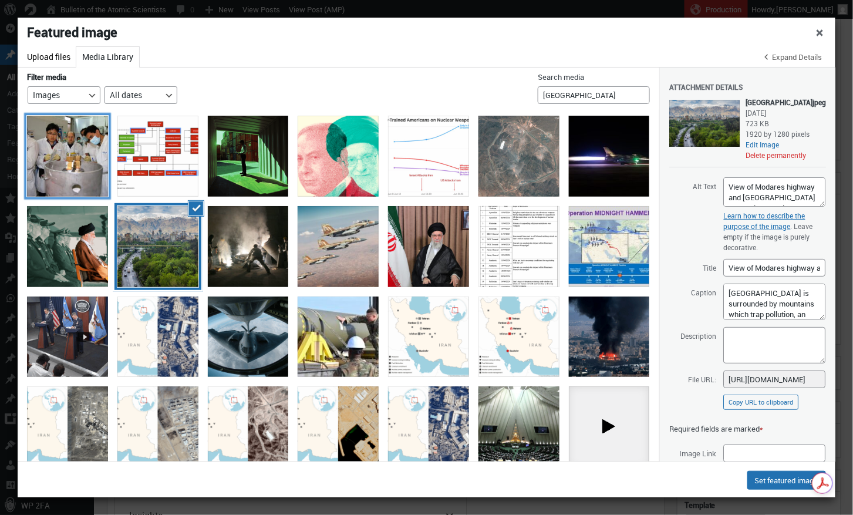
click at [66, 166] on div at bounding box center [67, 156] width 81 height 81
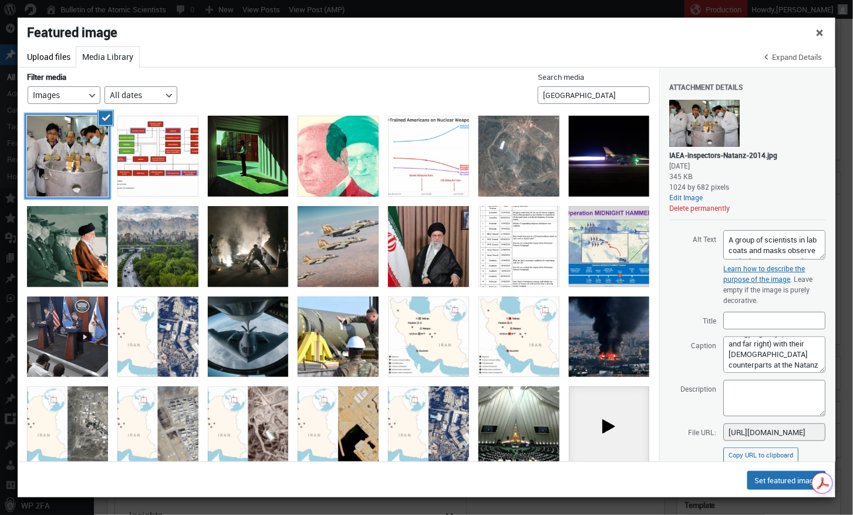
scroll to position [33, 0]
click at [789, 485] on button "Set featured image" at bounding box center [786, 480] width 79 height 19
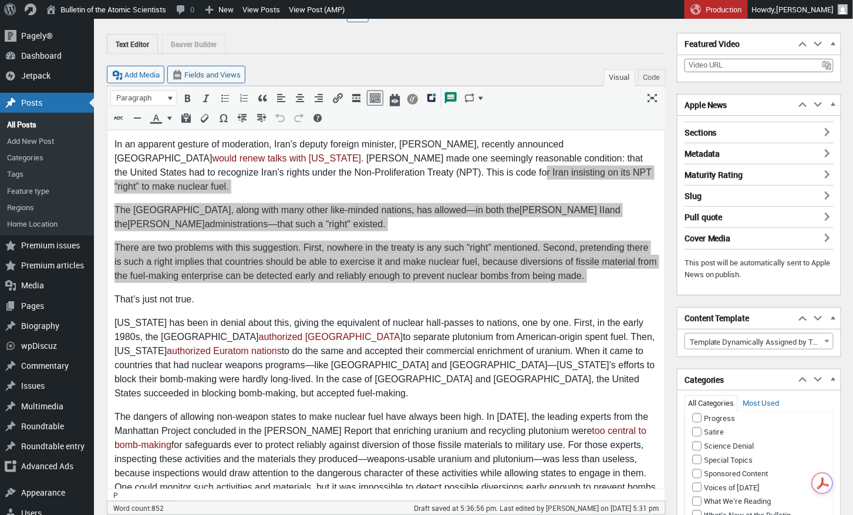
scroll to position [0, 0]
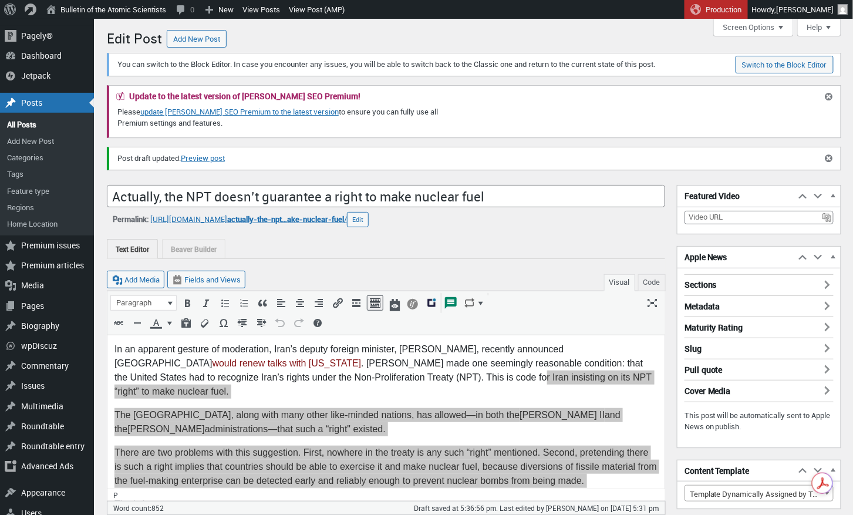
click at [604, 315] on div at bounding box center [386, 323] width 554 height 20
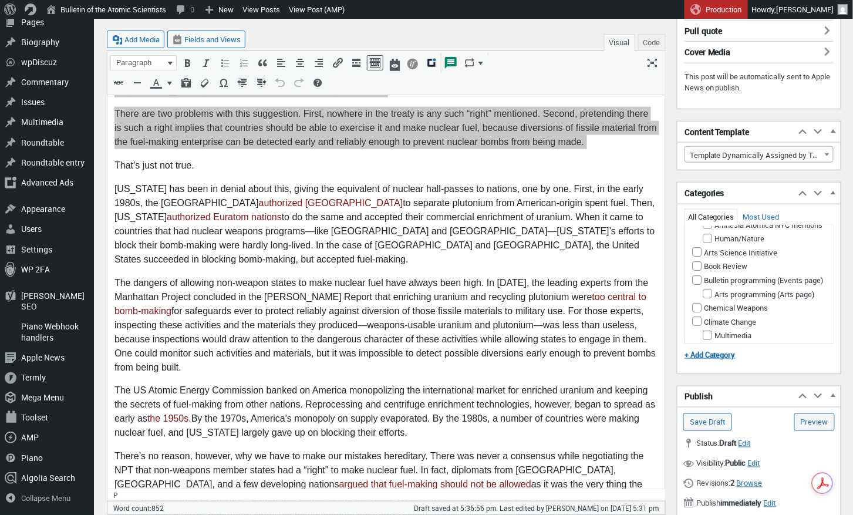
scroll to position [84, 0]
click at [707, 413] on input "Save Draft" at bounding box center [707, 422] width 49 height 18
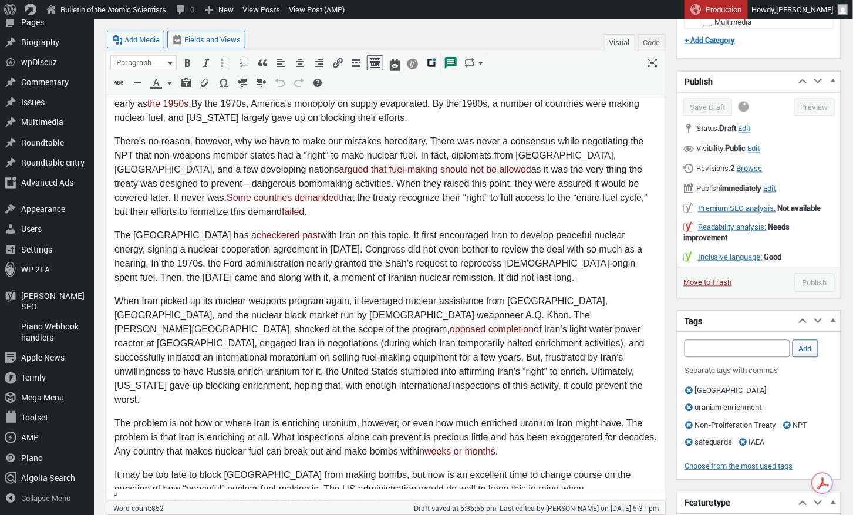
scroll to position [655, 0]
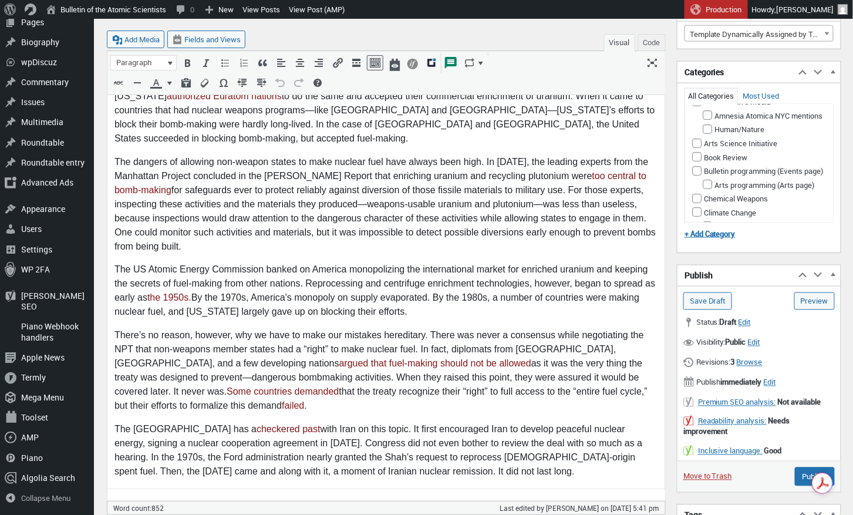
scroll to position [460, 0]
click at [776, 378] on span "Edit" at bounding box center [770, 381] width 12 height 11
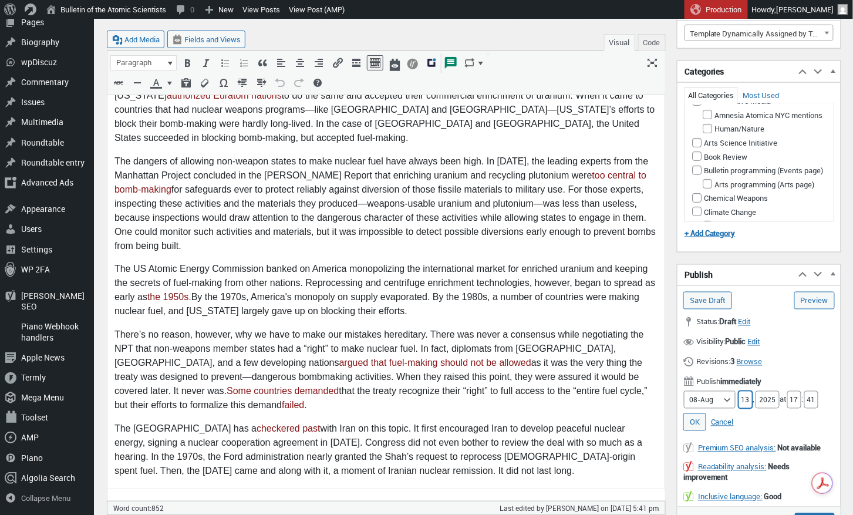
click at [739, 397] on input "13" at bounding box center [745, 400] width 14 height 18
type input "15"
drag, startPoint x: 799, startPoint y: 396, endPoint x: 788, endPoint y: 396, distance: 10.6
click at [788, 396] on label "Hour 17" at bounding box center [793, 399] width 15 height 11
type input "05"
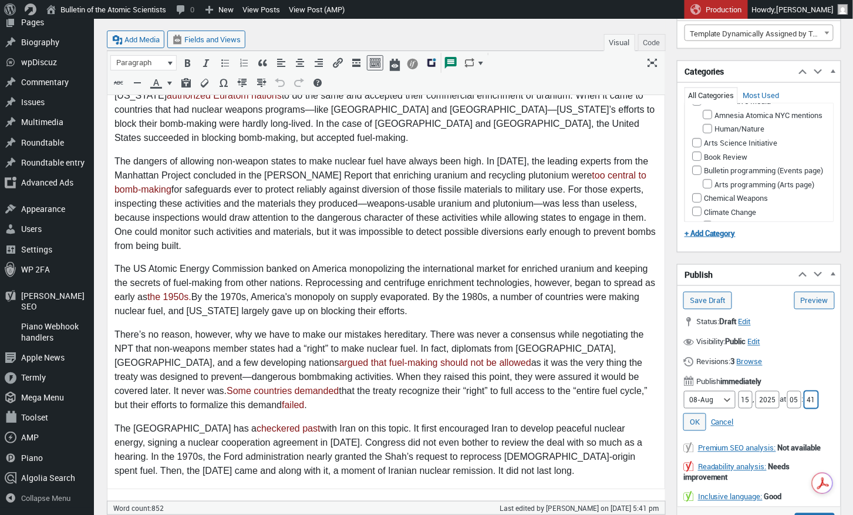
drag, startPoint x: 818, startPoint y: 396, endPoint x: 807, endPoint y: 397, distance: 10.6
click at [807, 397] on input "41" at bounding box center [811, 400] width 14 height 18
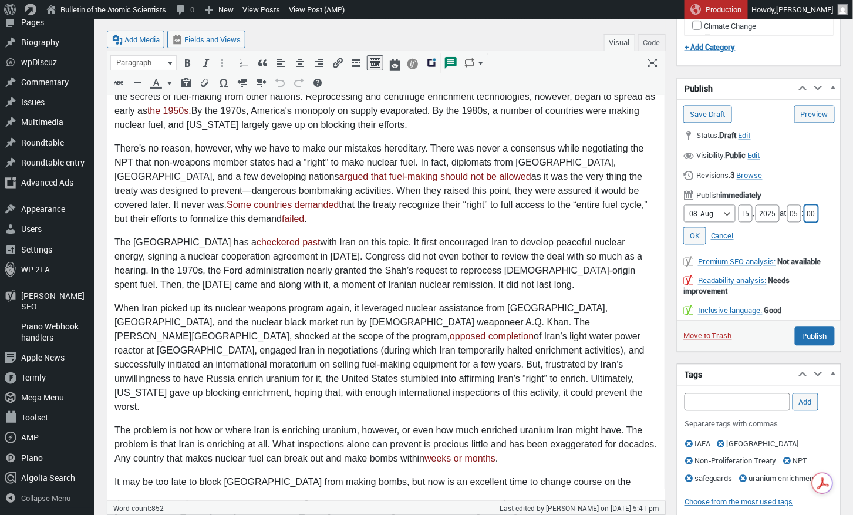
scroll to position [648, 0]
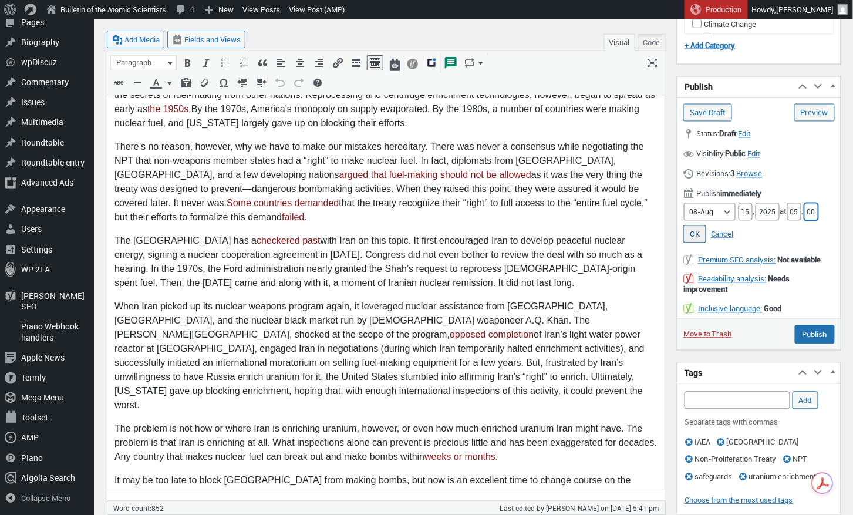
type input "00"
click at [697, 234] on link "OK" at bounding box center [694, 234] width 23 height 18
type input "Schedule"
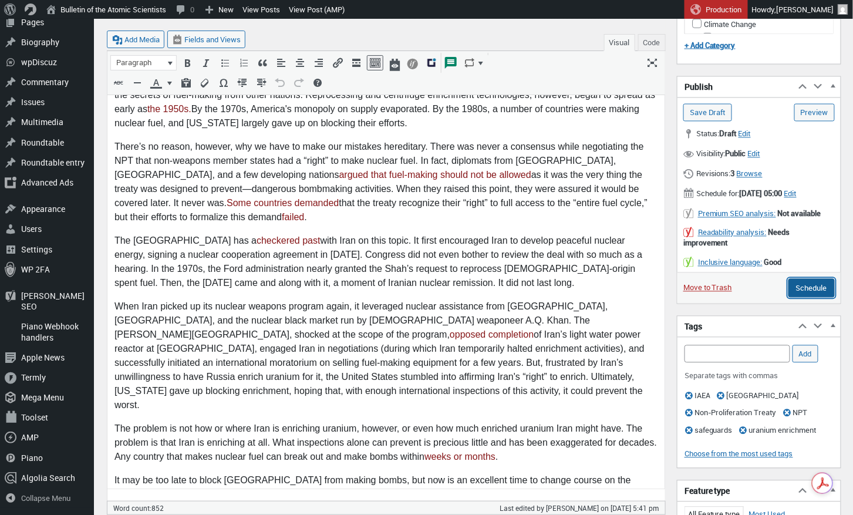
click at [811, 296] on input "Schedule" at bounding box center [811, 288] width 46 height 19
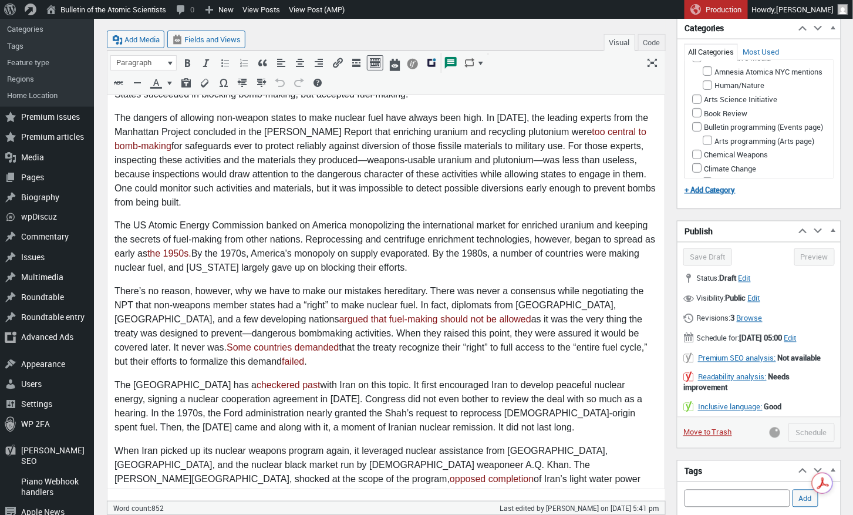
scroll to position [535, 0]
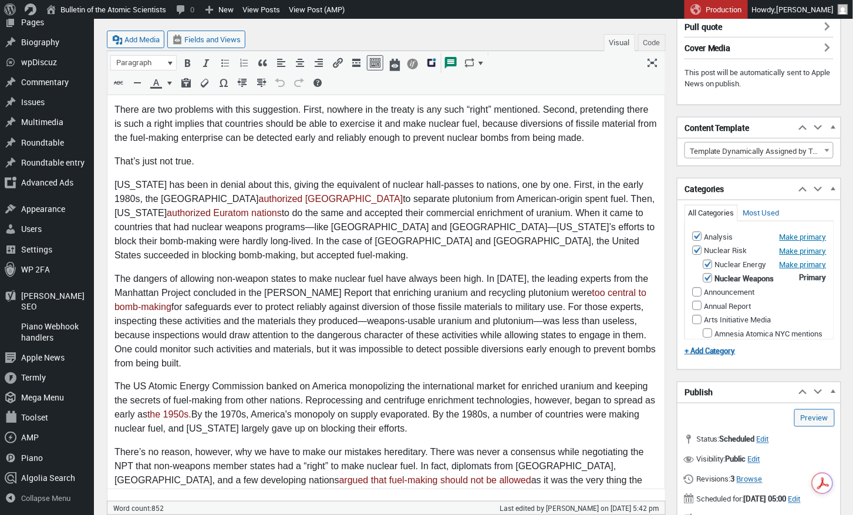
scroll to position [343, 0]
click at [820, 412] on link "Preview (opens in a new tab)" at bounding box center [814, 418] width 40 height 18
type input "Schedule"
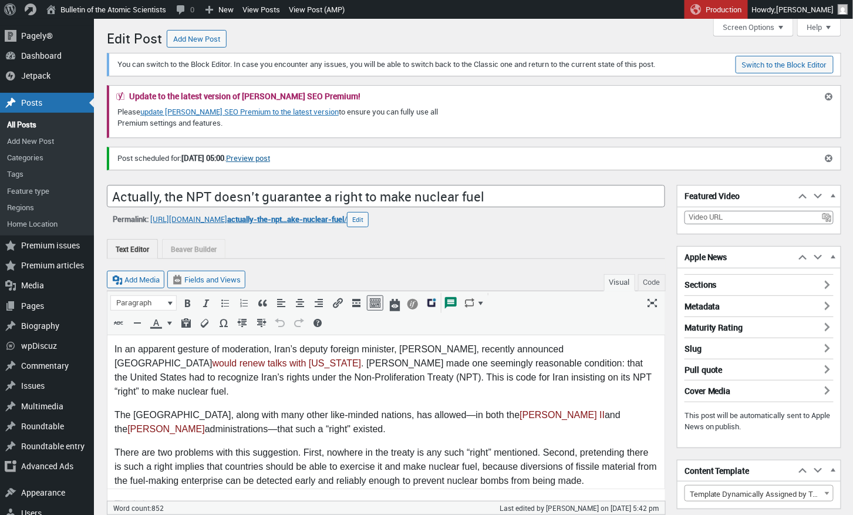
scroll to position [0, 0]
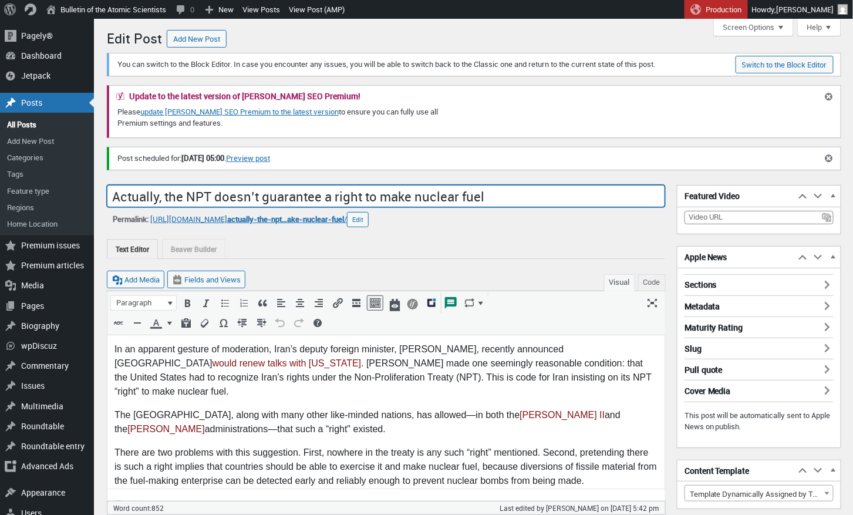
drag, startPoint x: 477, startPoint y: 194, endPoint x: -70, endPoint y: 187, distance: 547.0
click at [0, 187] on html "Skip to main content Skip to toolbar Pagely® Pagely® App Dashboard App Stats Pr…" at bounding box center [426, 257] width 853 height 515
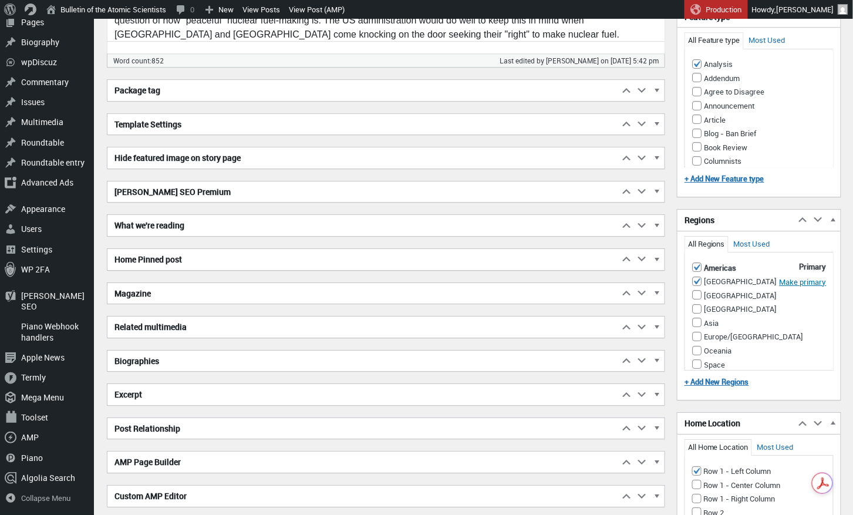
scroll to position [1124, 0]
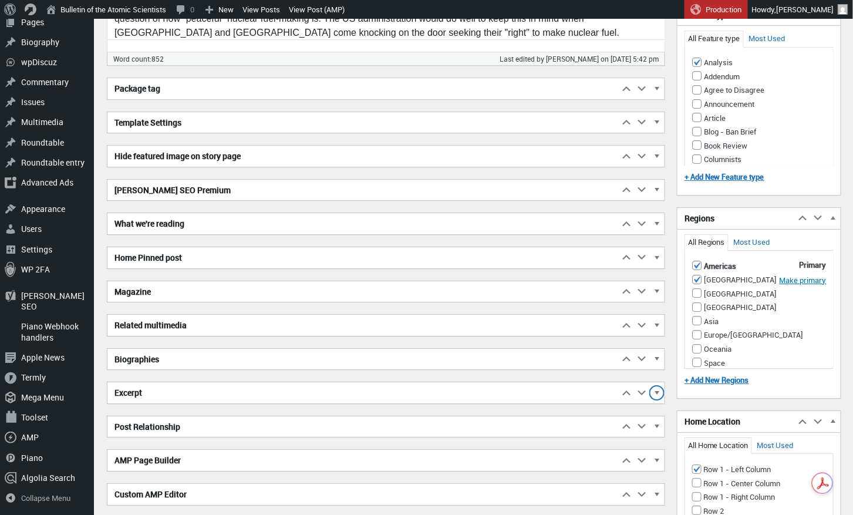
click at [657, 389] on span "button" at bounding box center [657, 394] width 12 height 11
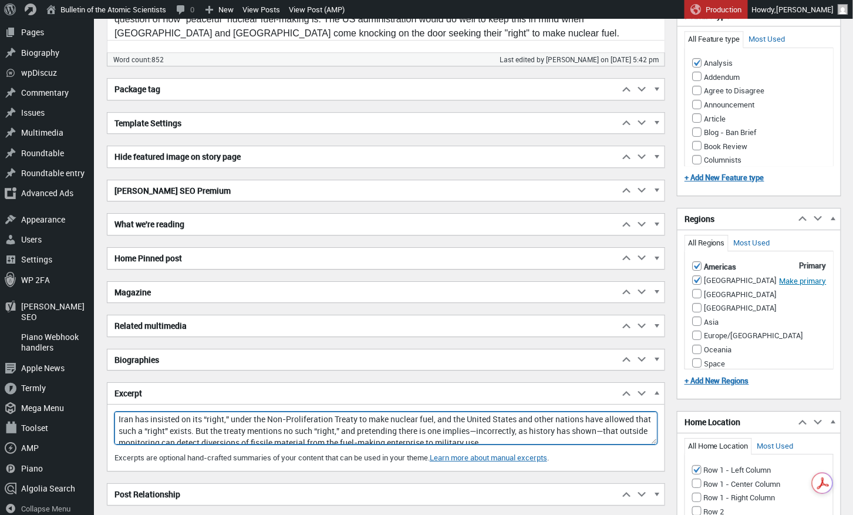
scroll to position [5, 0]
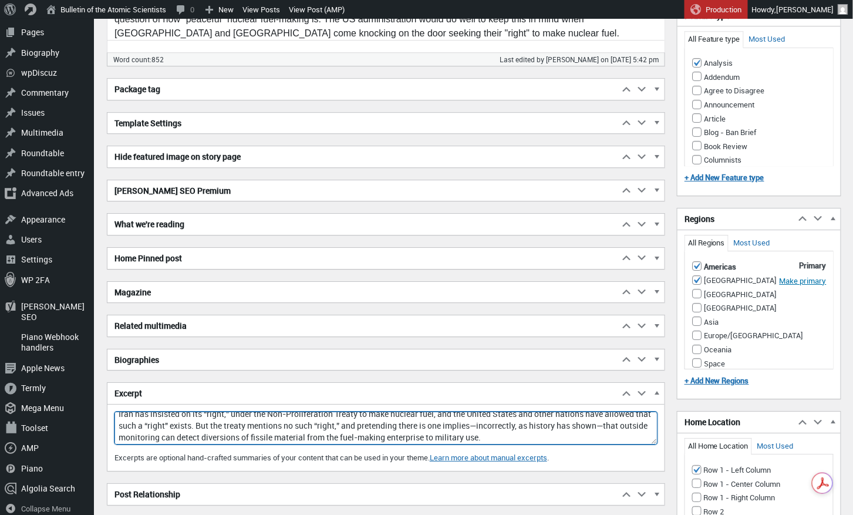
drag, startPoint x: 116, startPoint y: 411, endPoint x: 639, endPoint y: 448, distance: 524.8
click at [640, 449] on div "Excerpt Iran has insisted on its “right,” under the Non-Proliferation Treaty to…" at bounding box center [385, 441] width 557 height 60
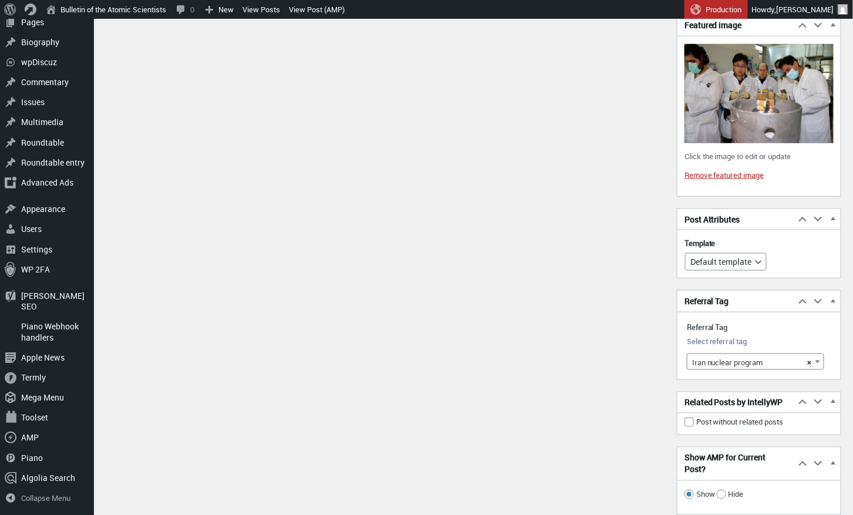
scroll to position [1755, 0]
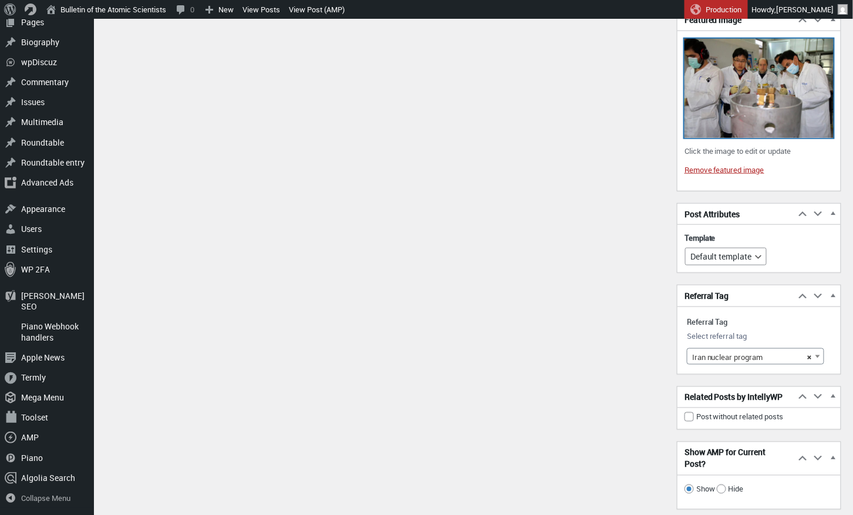
click at [741, 119] on img at bounding box center [758, 88] width 149 height 99
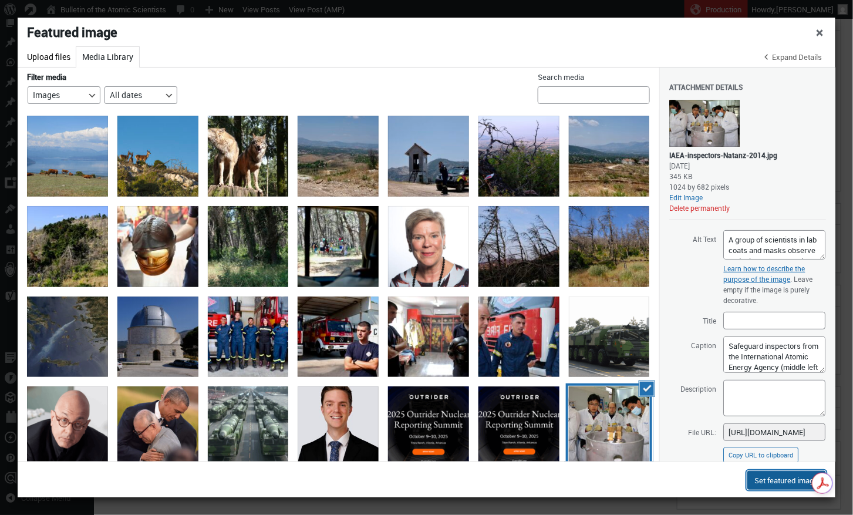
click at [789, 478] on button "Set featured image" at bounding box center [786, 480] width 79 height 19
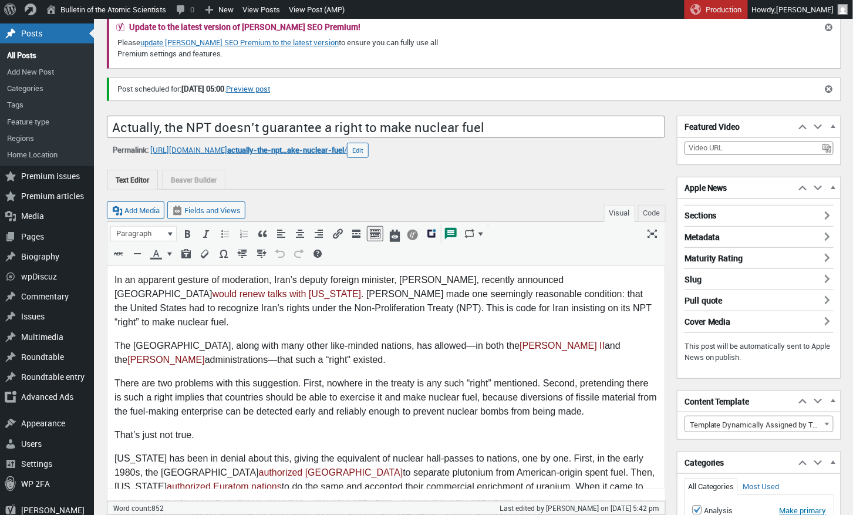
scroll to position [72, 0]
